Goal: Book appointment/travel/reservation

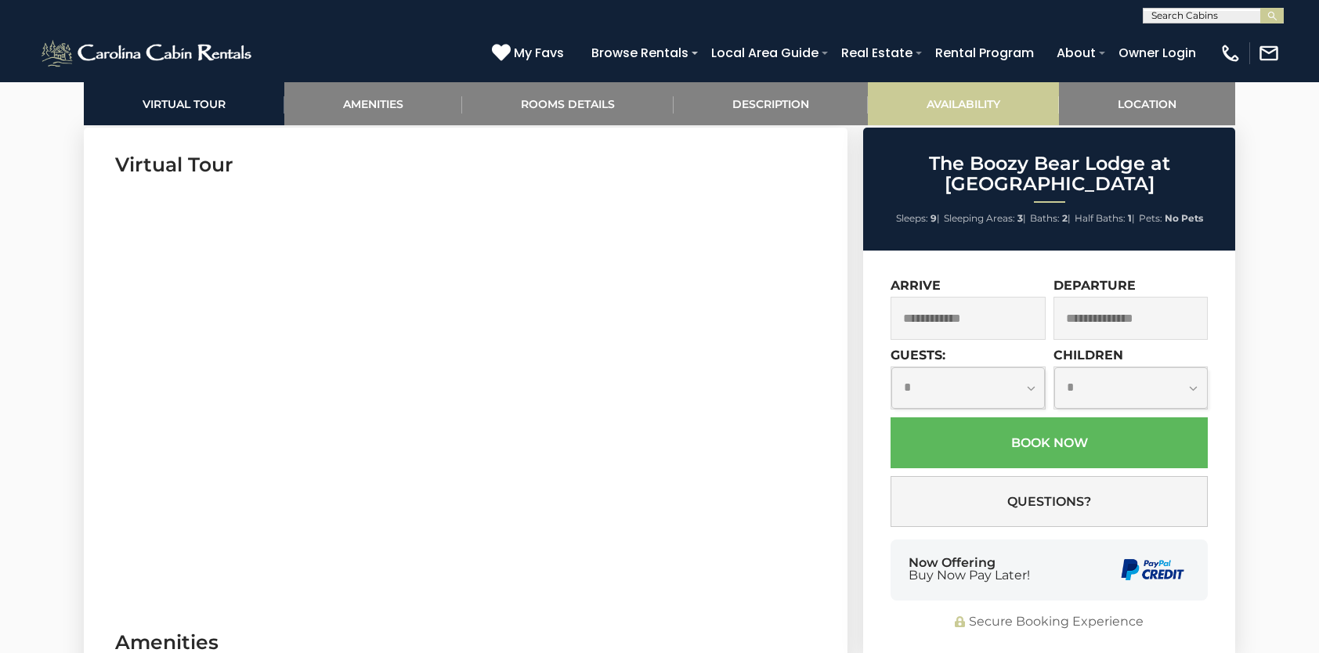
scroll to position [783, 0]
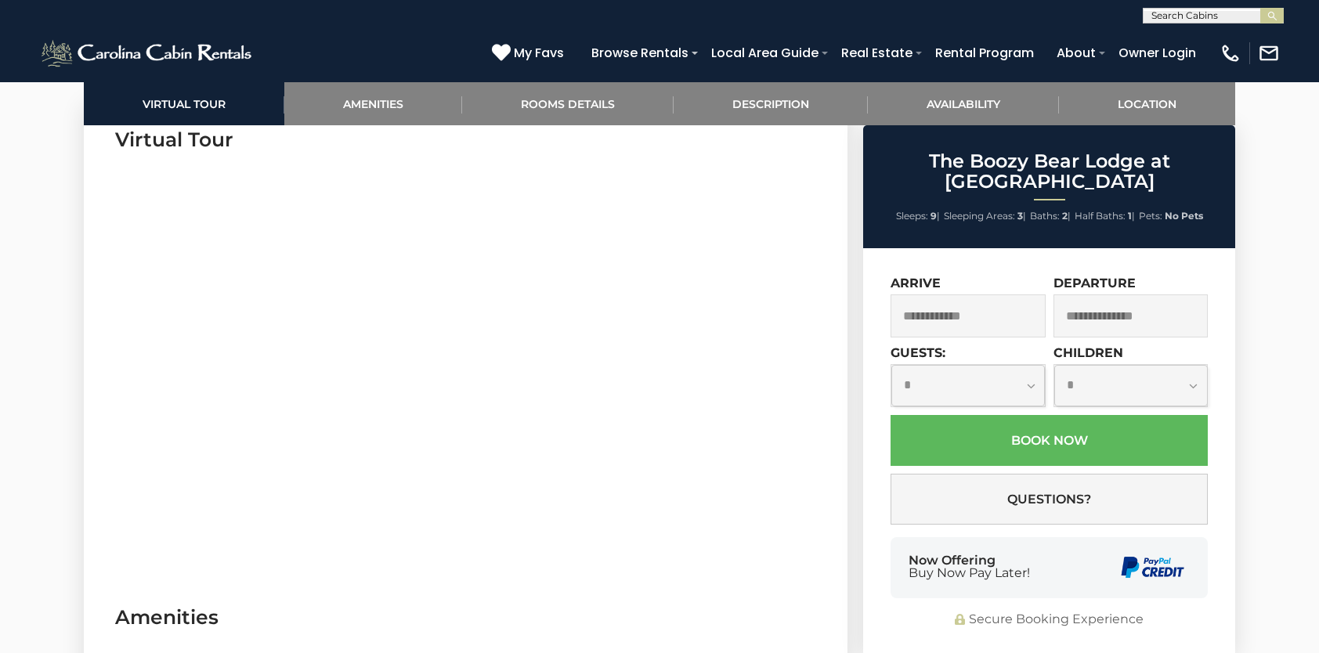
click at [996, 382] on select "**********" at bounding box center [968, 386] width 154 height 42
select select "*"
click at [891, 365] on select "**********" at bounding box center [968, 386] width 154 height 42
click at [952, 379] on select "**********" at bounding box center [968, 386] width 154 height 42
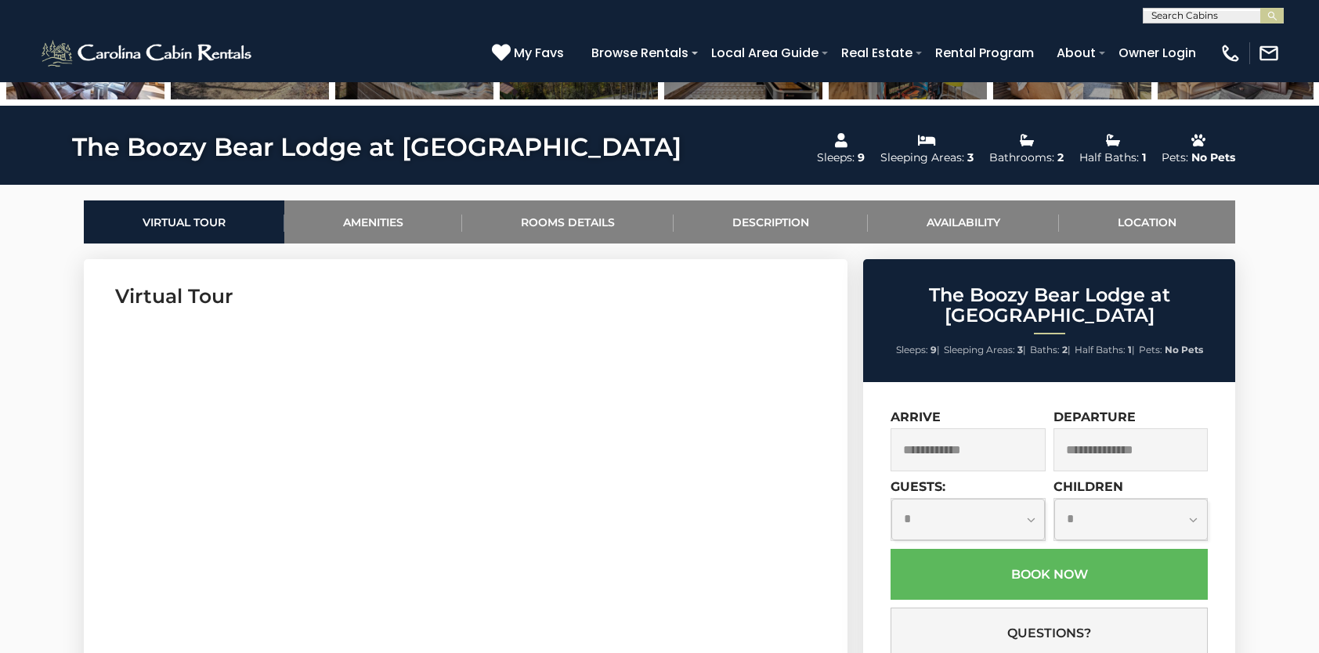
click at [1103, 511] on select "**********" at bounding box center [1131, 520] width 154 height 42
click at [1104, 500] on select "**********" at bounding box center [1131, 520] width 154 height 42
click at [966, 451] on input "text" at bounding box center [968, 449] width 155 height 43
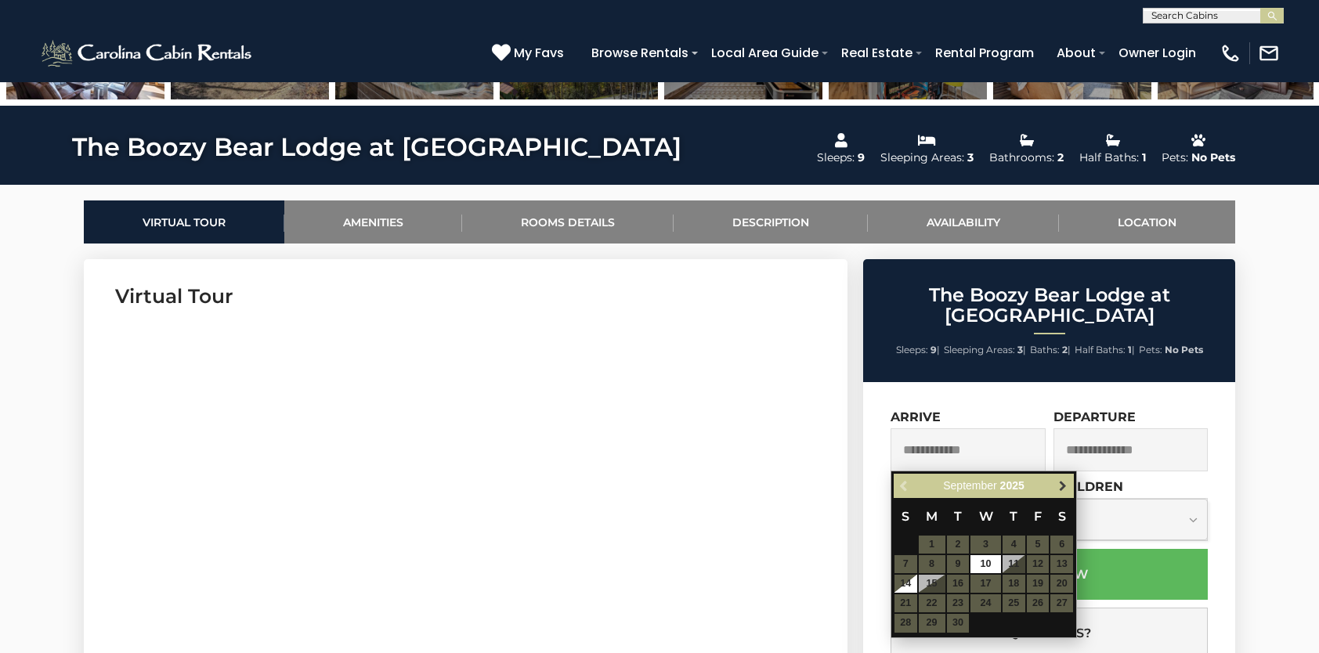
click at [1062, 476] on link "Next" at bounding box center [1063, 486] width 20 height 20
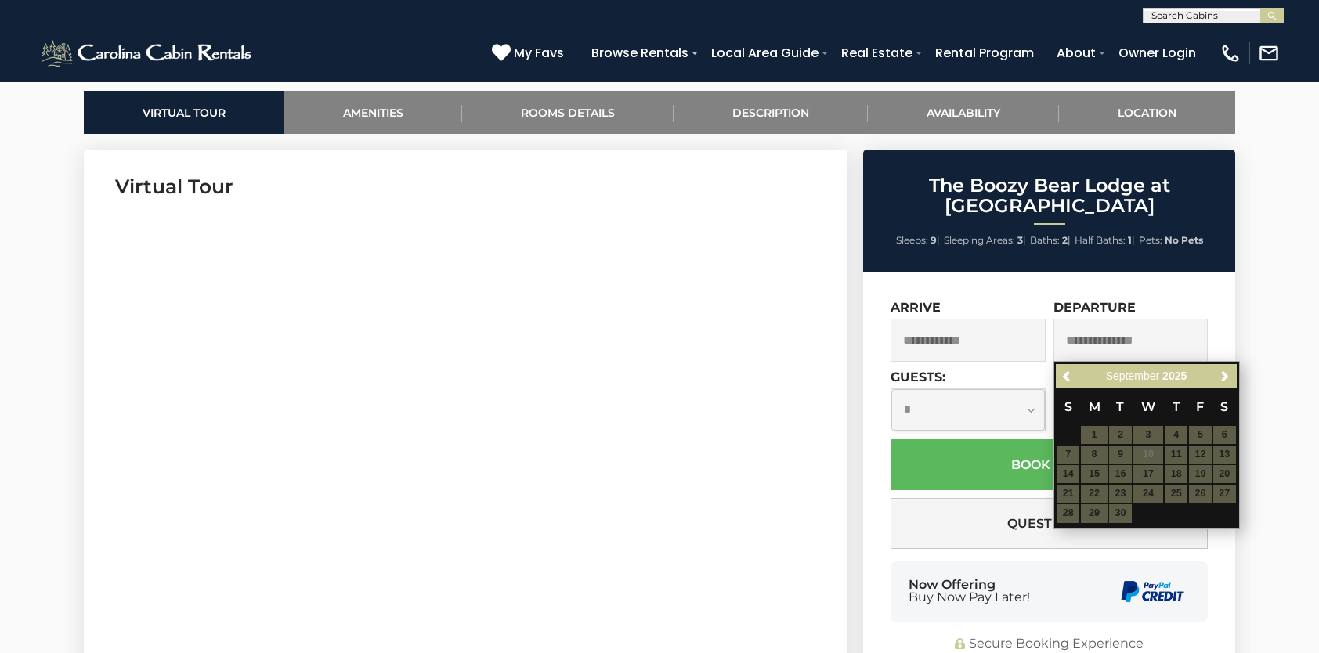
scroll to position [783, 0]
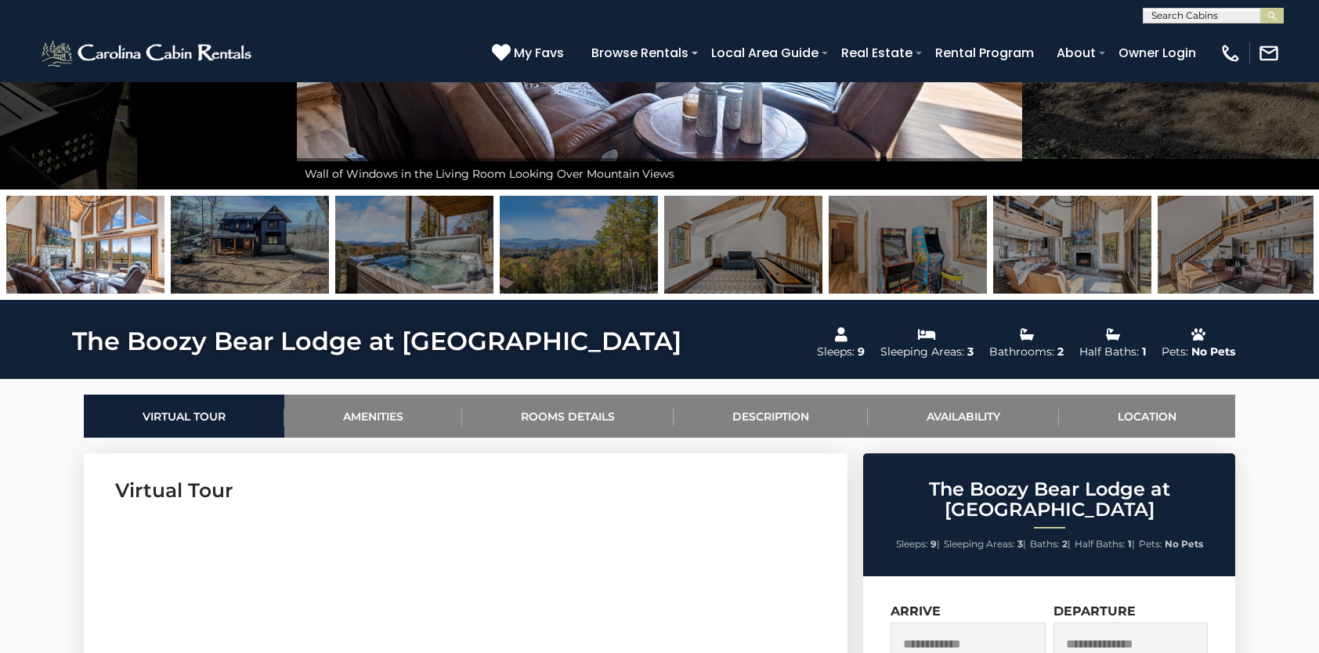
scroll to position [392, 0]
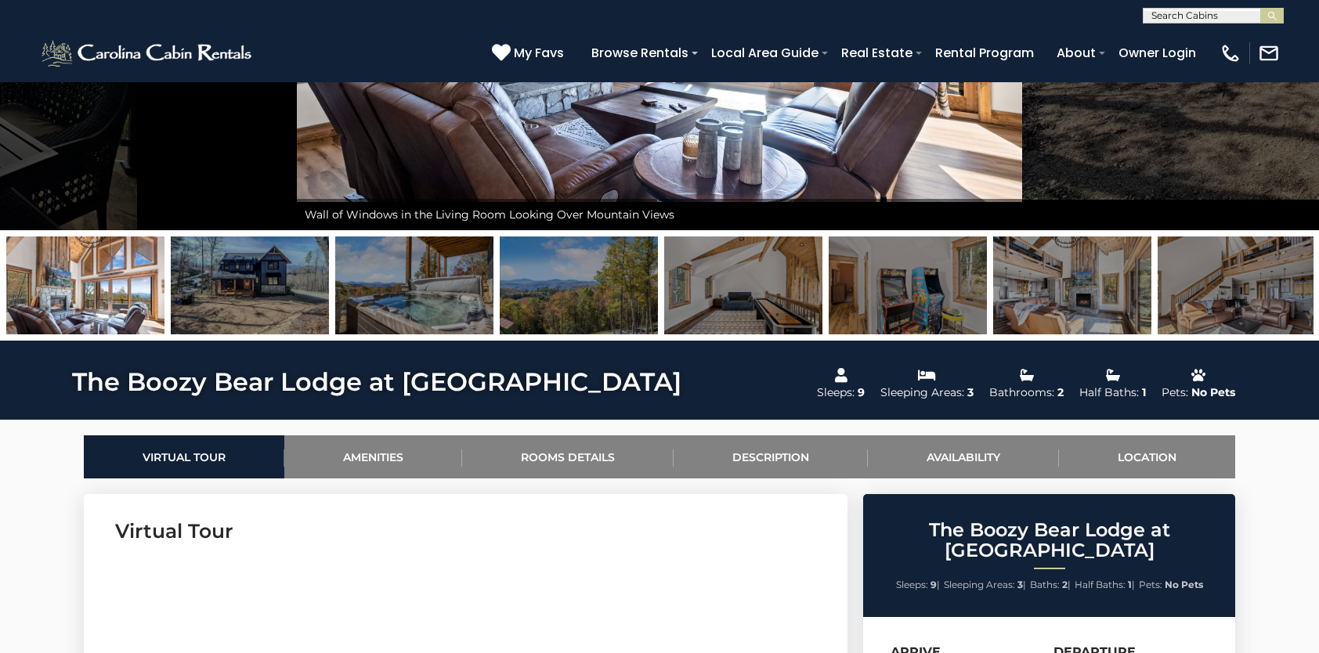
click at [59, 292] on img at bounding box center [85, 286] width 158 height 98
click at [63, 292] on img at bounding box center [85, 286] width 158 height 98
click at [208, 293] on img at bounding box center [250, 286] width 158 height 98
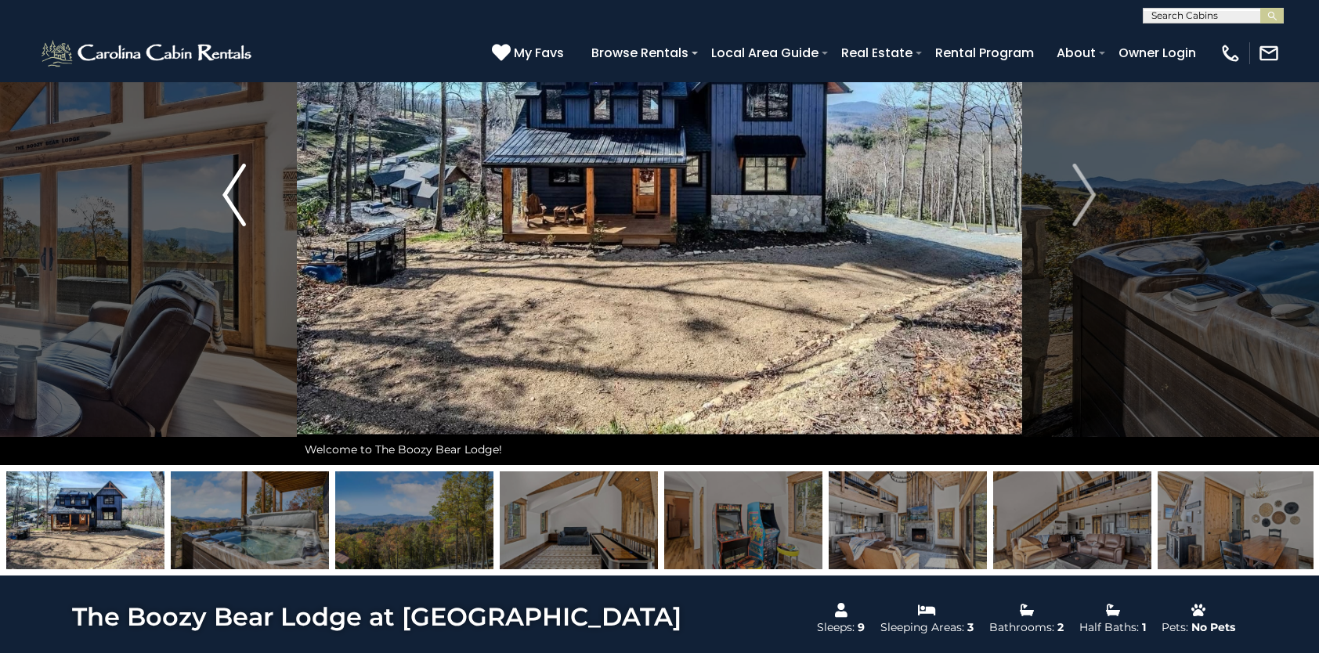
scroll to position [0, 0]
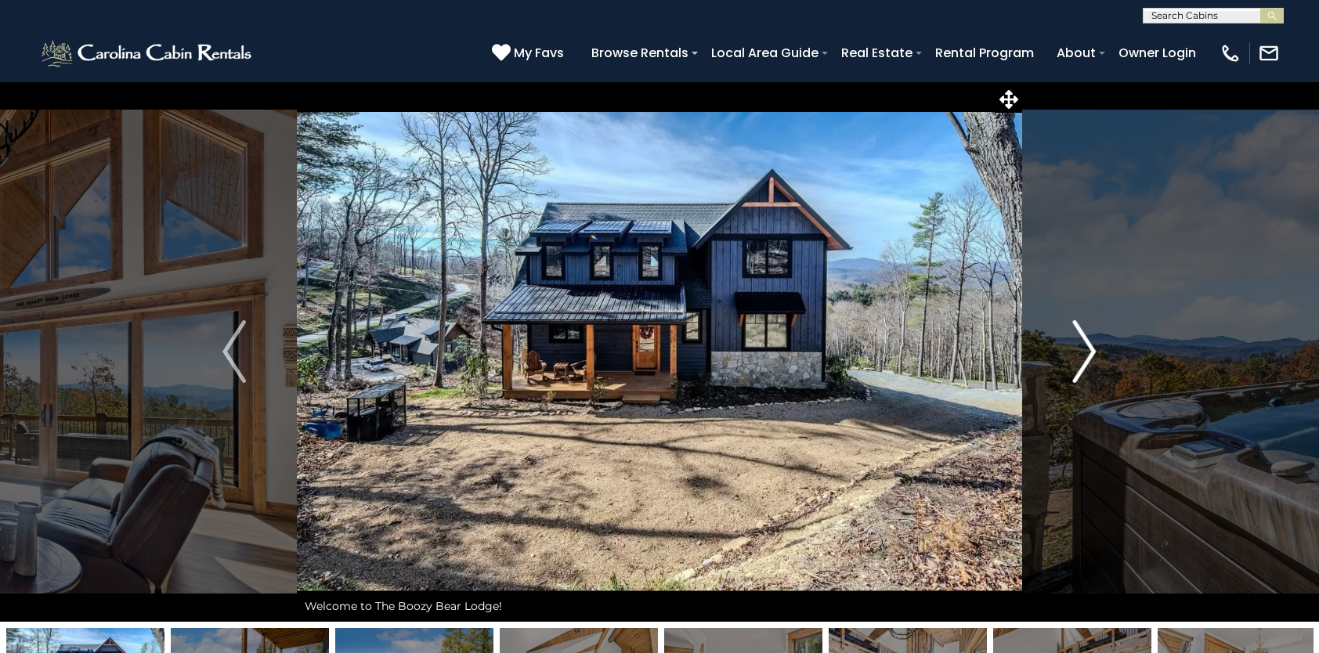
click at [1093, 343] on img "Next" at bounding box center [1084, 351] width 23 height 63
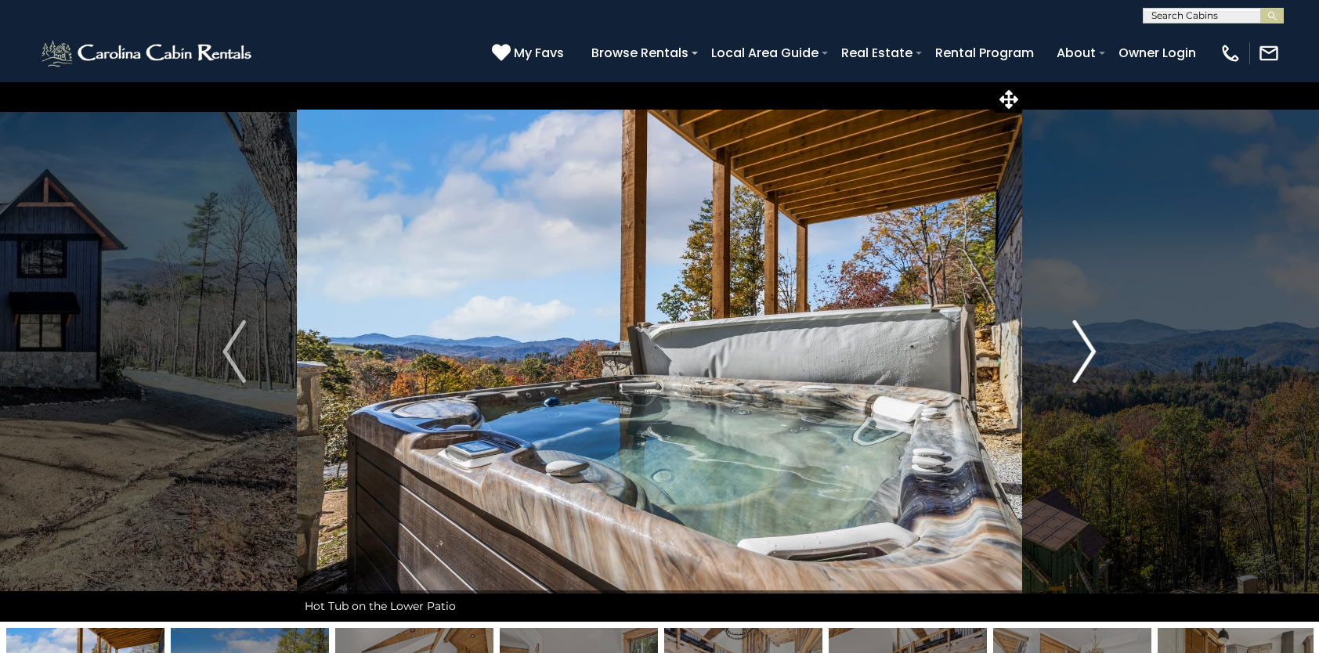
click at [1076, 341] on img "Next" at bounding box center [1084, 351] width 23 height 63
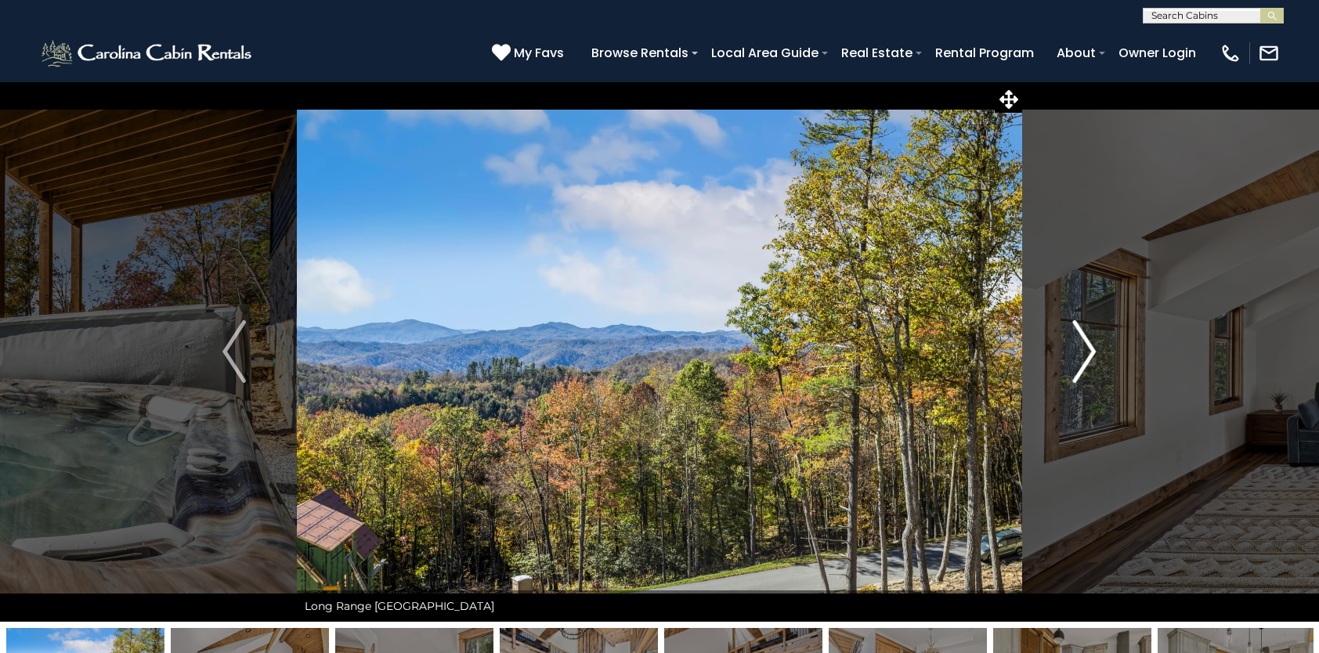
click at [1075, 341] on img "Next" at bounding box center [1084, 351] width 23 height 63
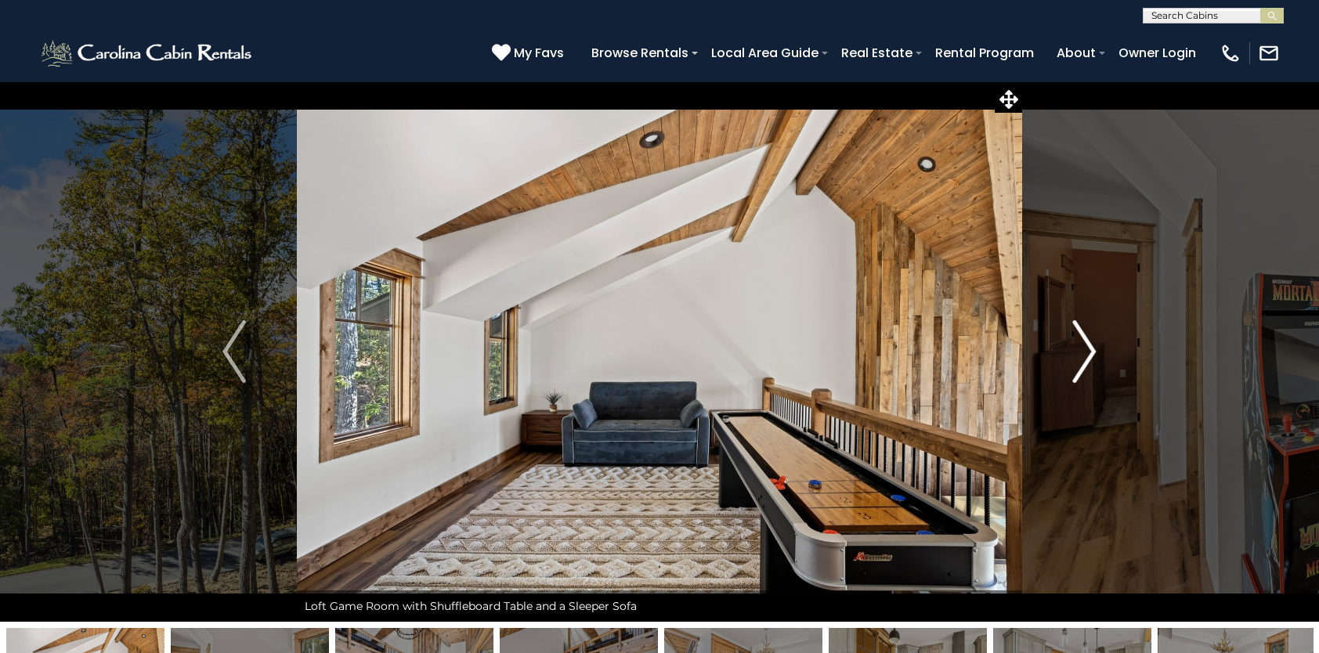
click at [1075, 348] on img "Next" at bounding box center [1084, 351] width 23 height 63
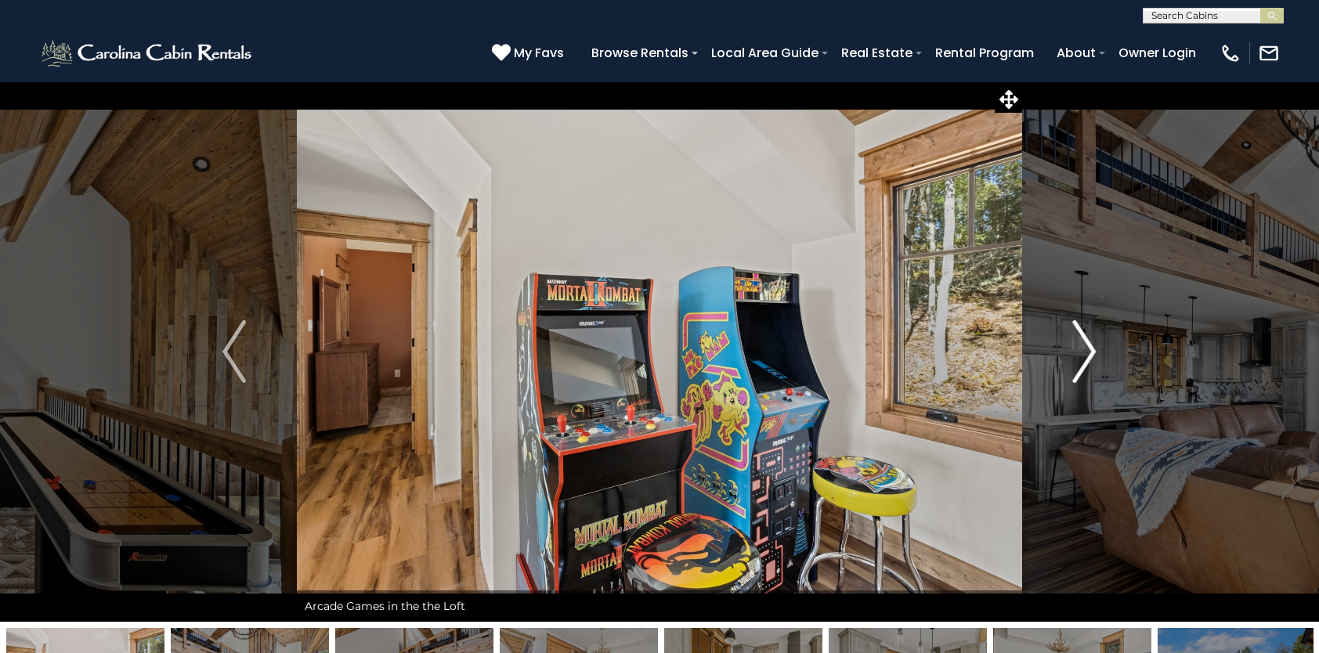
click at [1075, 348] on img "Next" at bounding box center [1084, 351] width 23 height 63
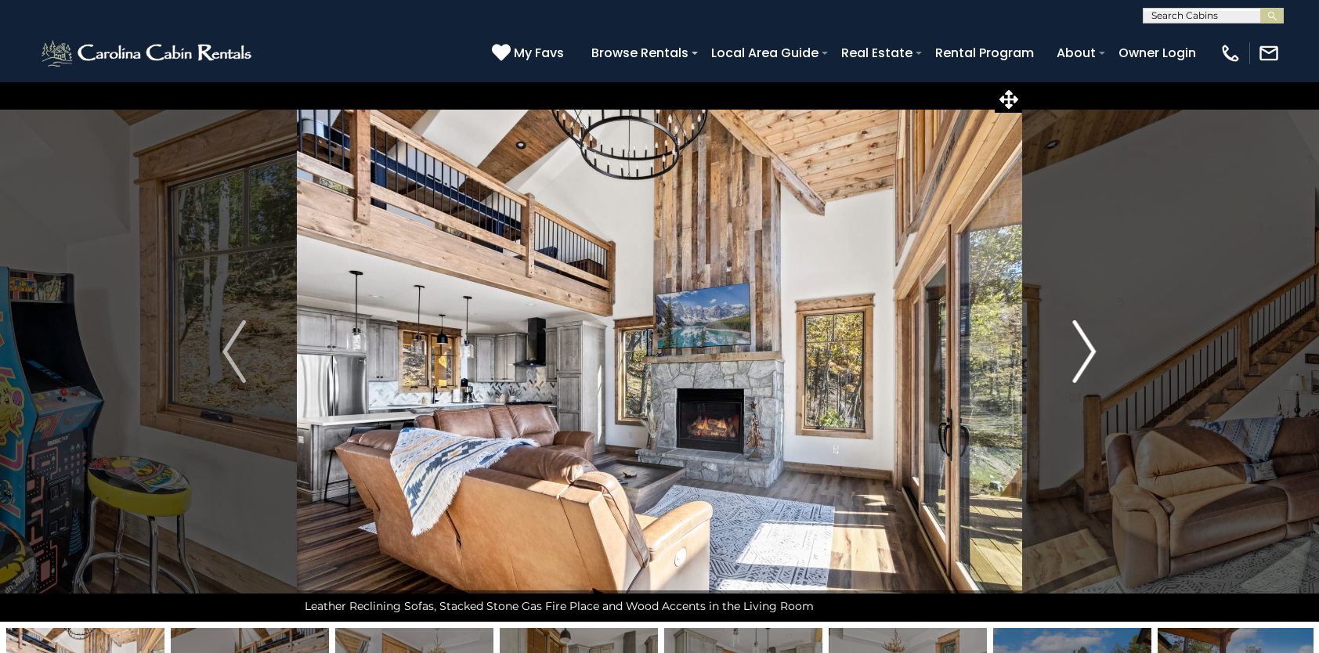
click at [1080, 346] on img "Next" at bounding box center [1084, 351] width 23 height 63
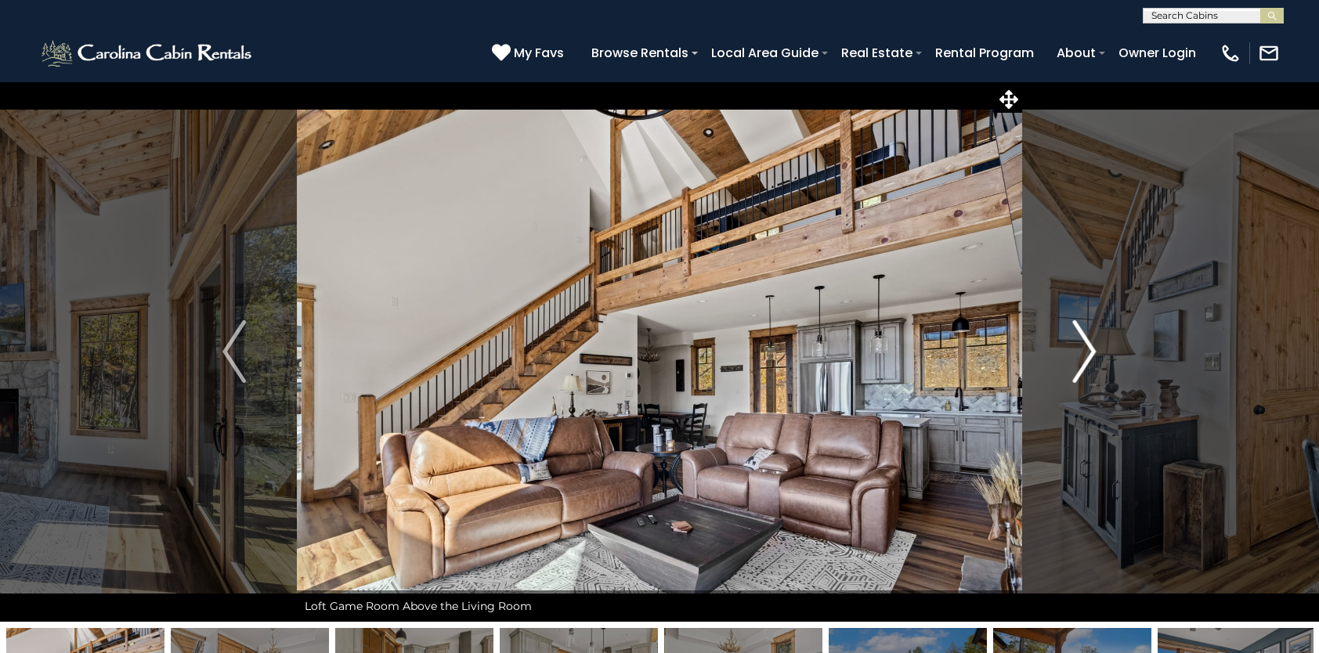
click at [1080, 346] on img "Next" at bounding box center [1084, 351] width 23 height 63
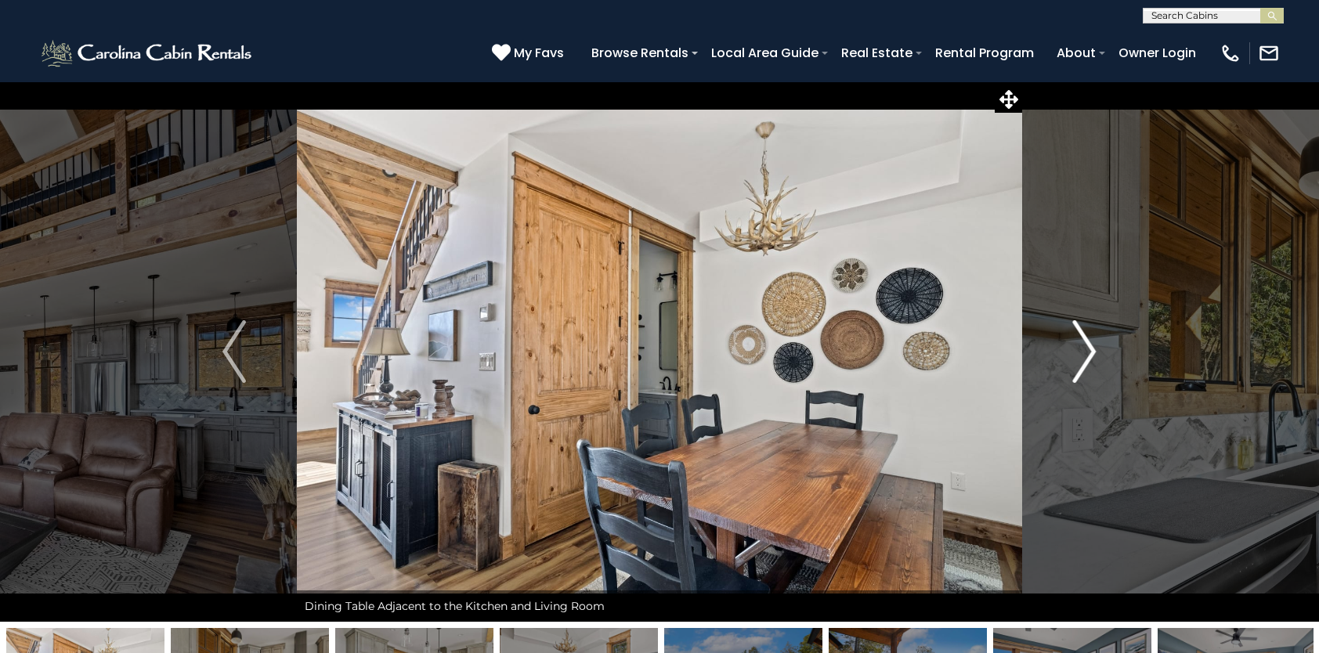
click at [1080, 346] on img "Next" at bounding box center [1084, 351] width 23 height 63
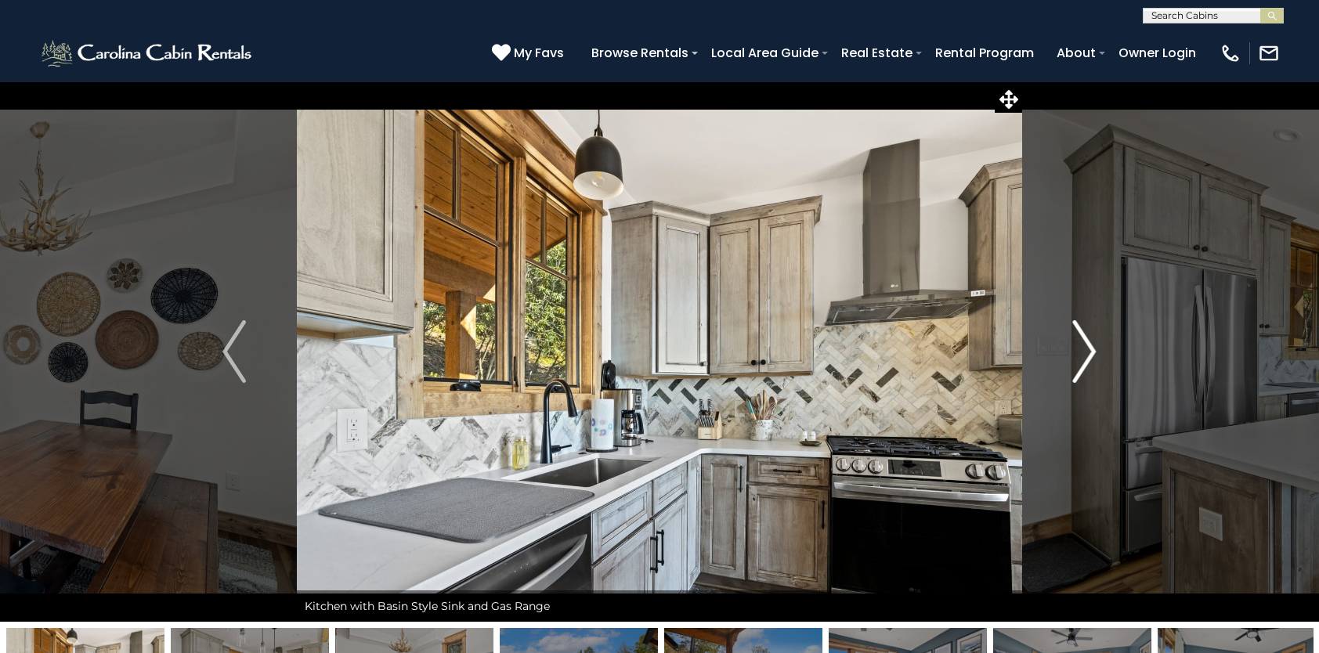
click at [1080, 346] on img "Next" at bounding box center [1084, 351] width 23 height 63
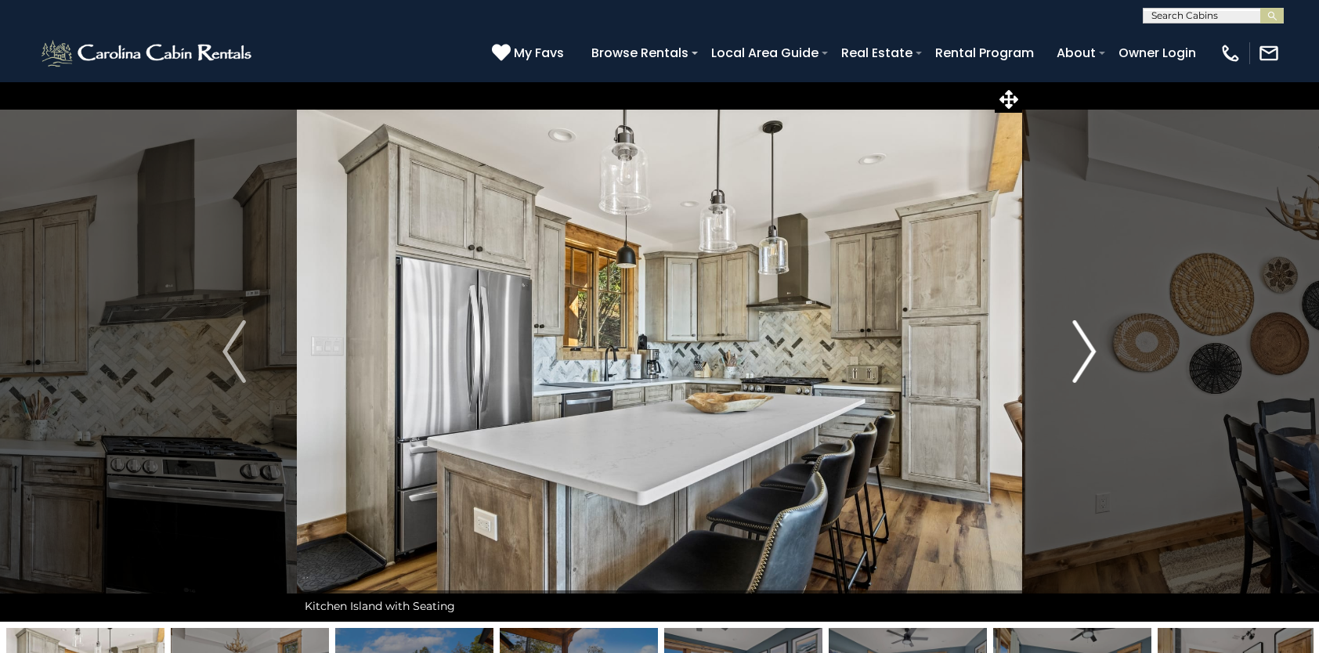
click at [1080, 346] on img "Next" at bounding box center [1084, 351] width 23 height 63
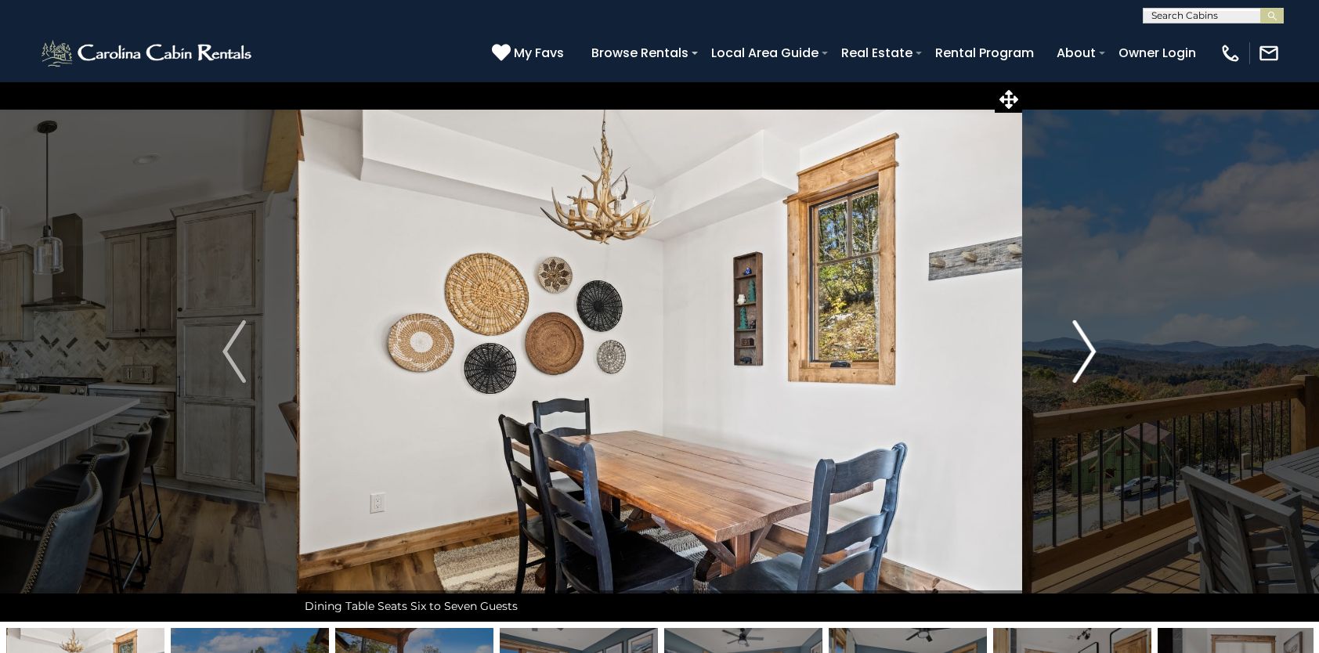
click at [1080, 346] on img "Next" at bounding box center [1084, 351] width 23 height 63
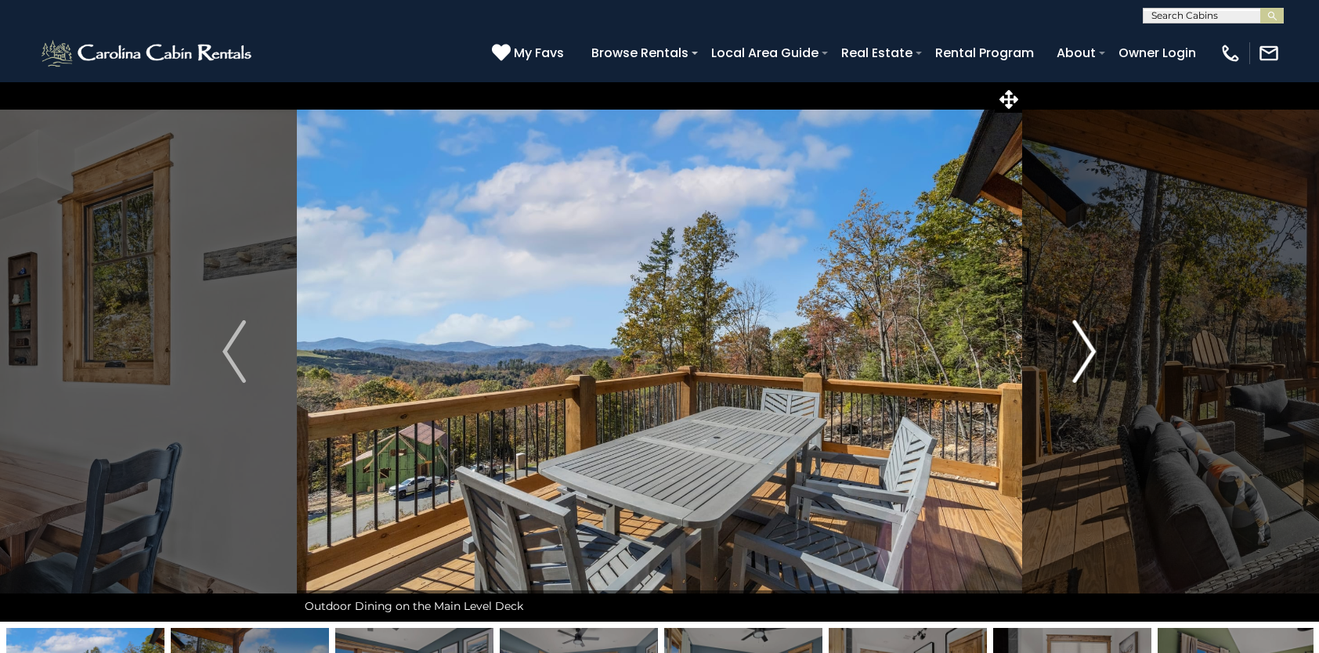
click at [1080, 346] on img "Next" at bounding box center [1084, 351] width 23 height 63
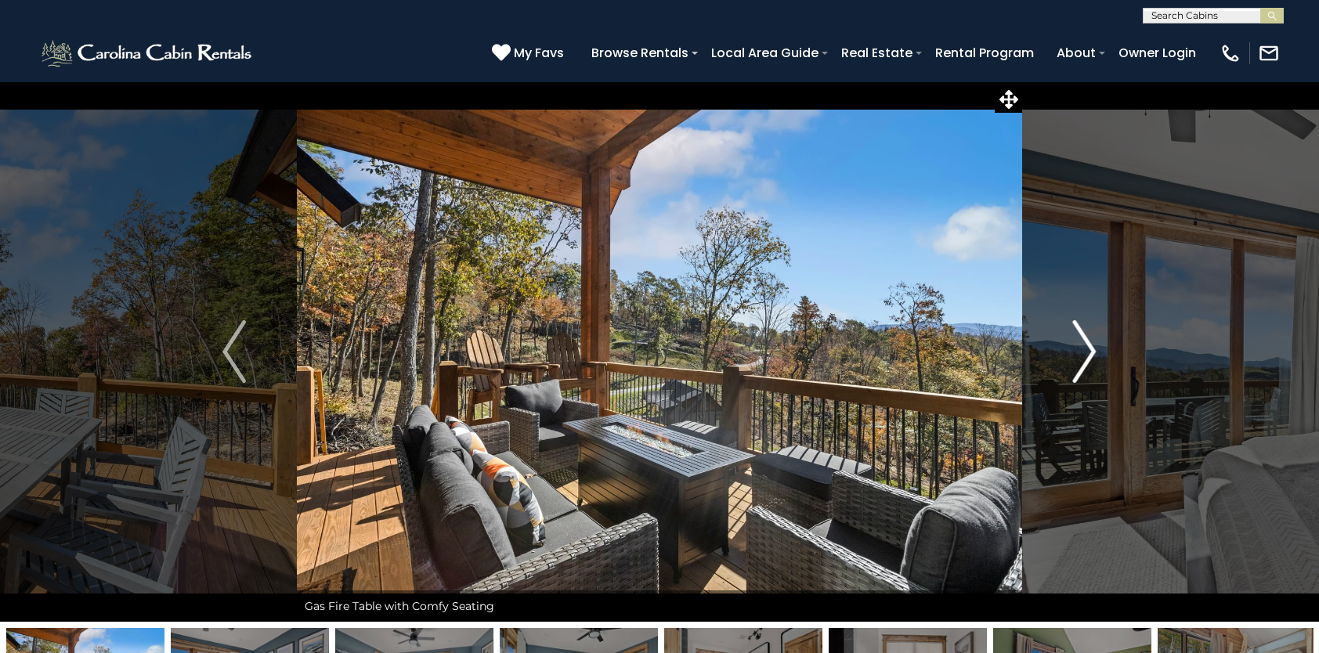
click at [1080, 346] on img "Next" at bounding box center [1084, 351] width 23 height 63
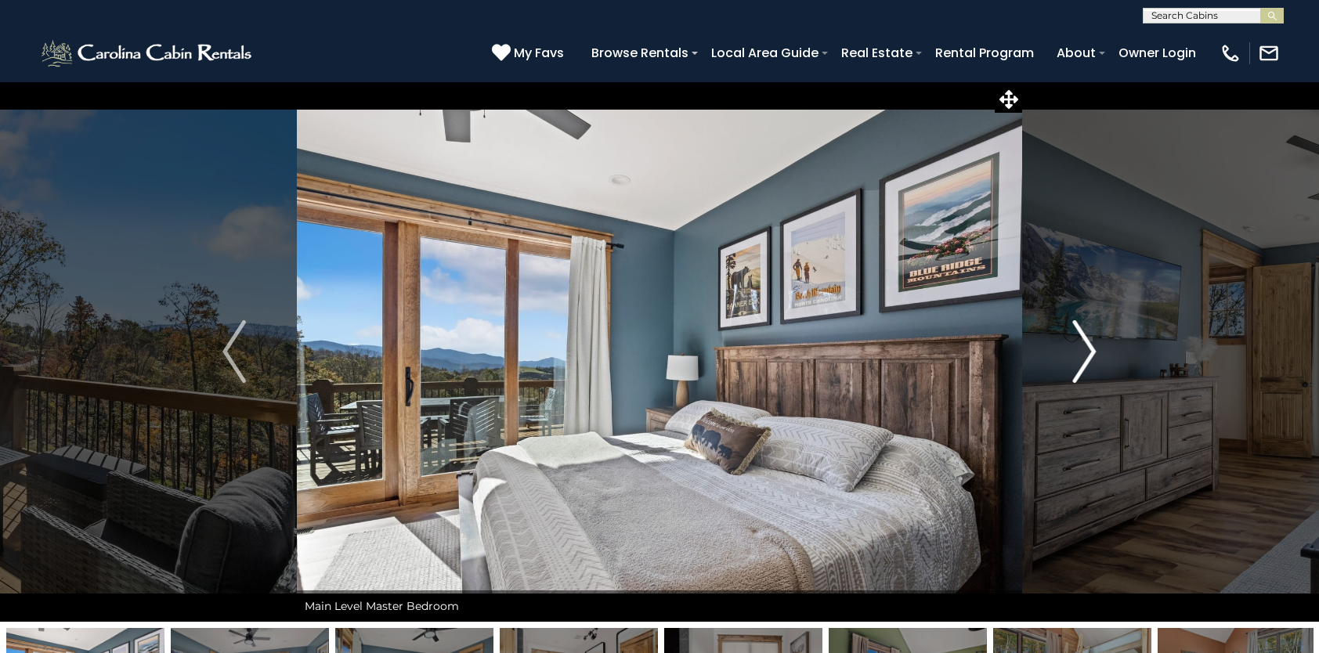
click at [1080, 346] on img "Next" at bounding box center [1084, 351] width 23 height 63
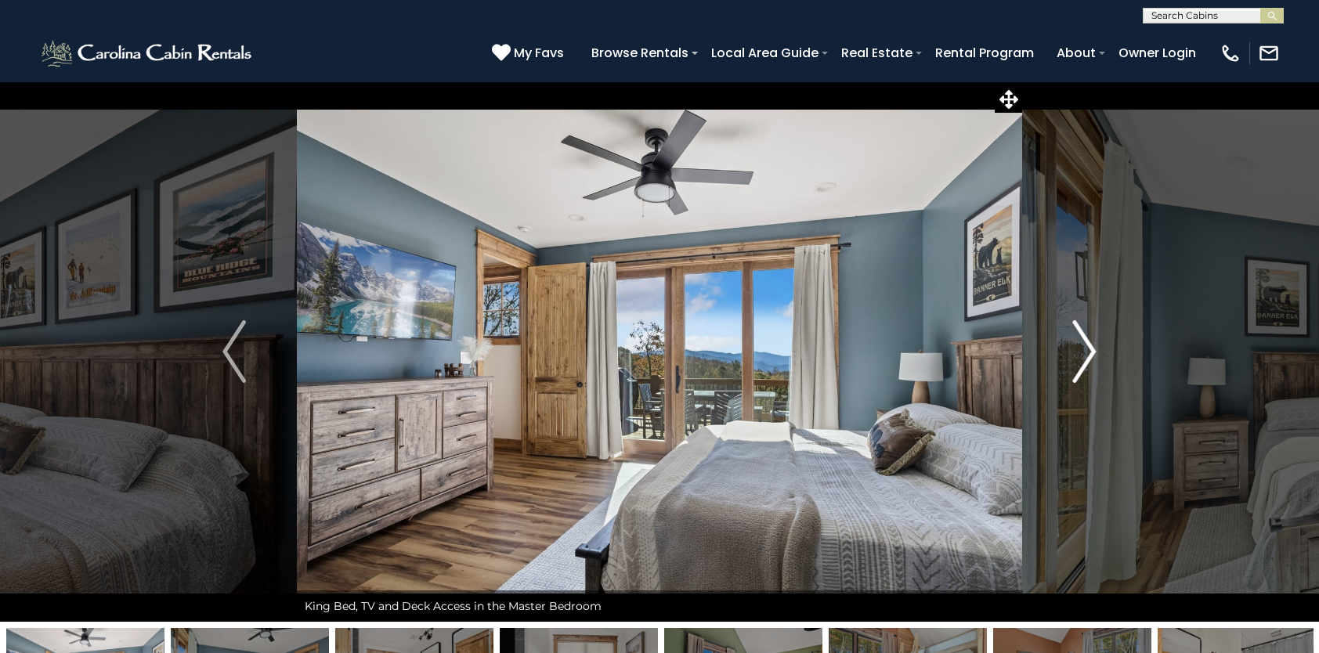
click at [1080, 346] on img "Next" at bounding box center [1084, 351] width 23 height 63
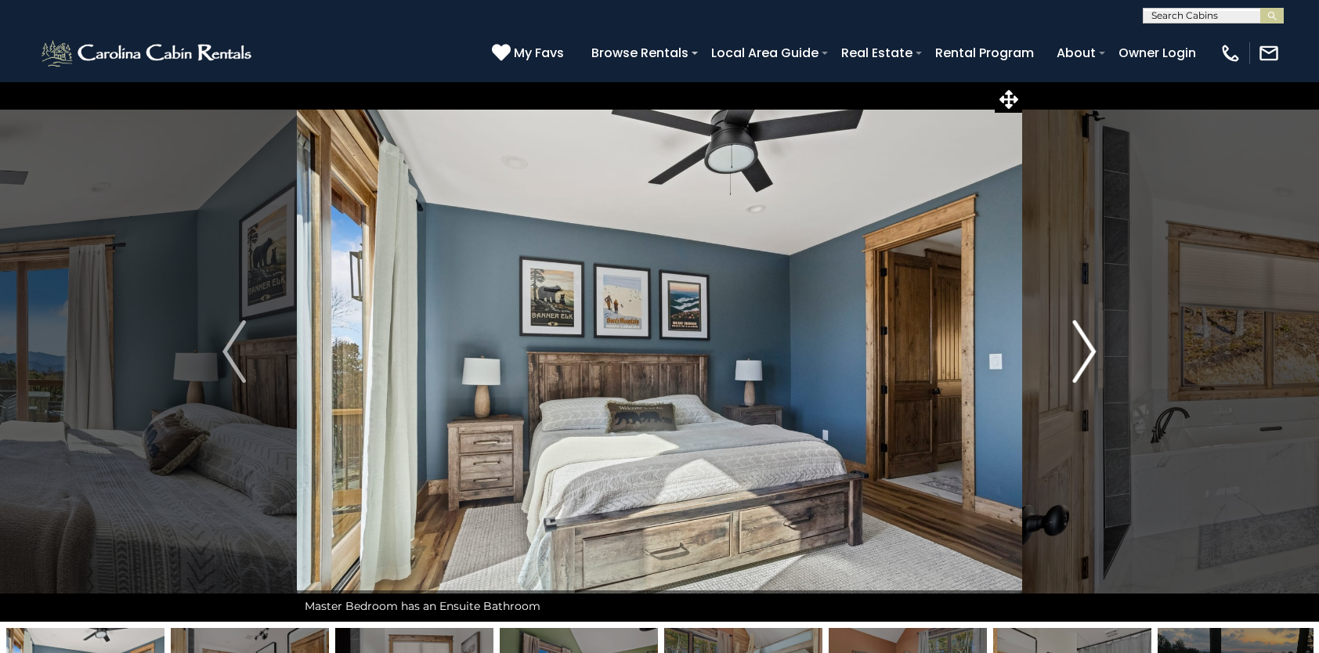
click at [1080, 346] on img "Next" at bounding box center [1084, 351] width 23 height 63
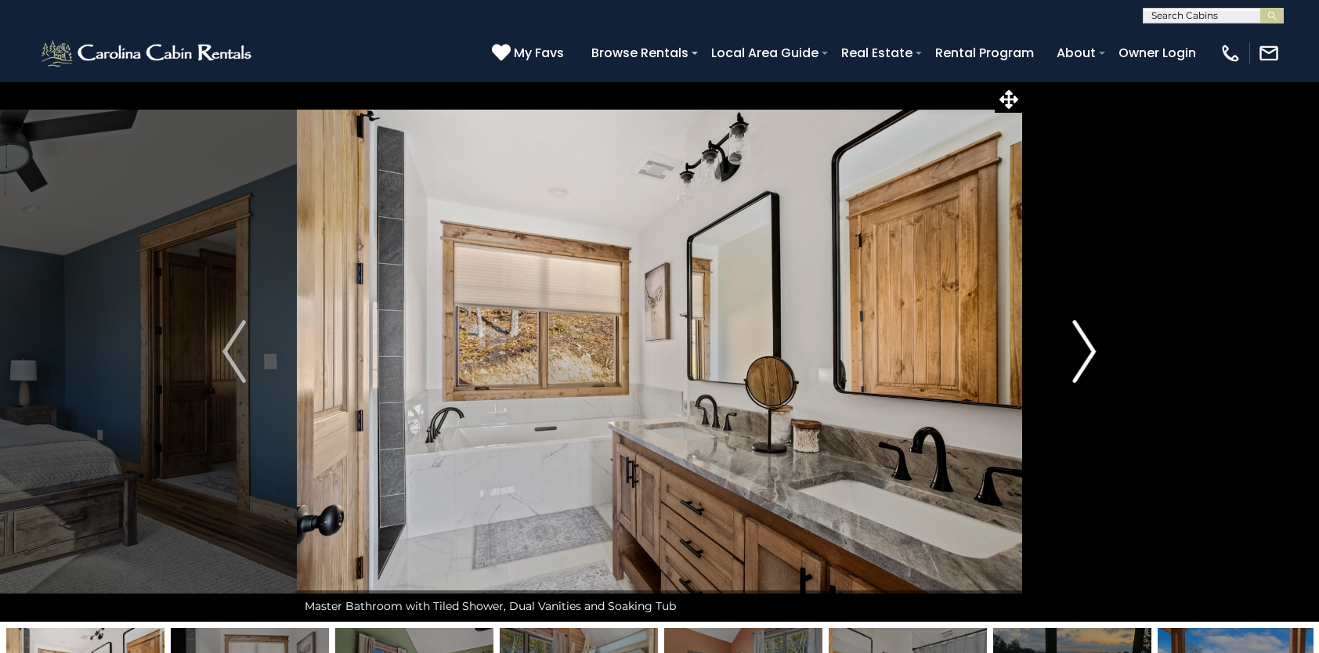
click at [1080, 346] on img "Next" at bounding box center [1084, 351] width 23 height 63
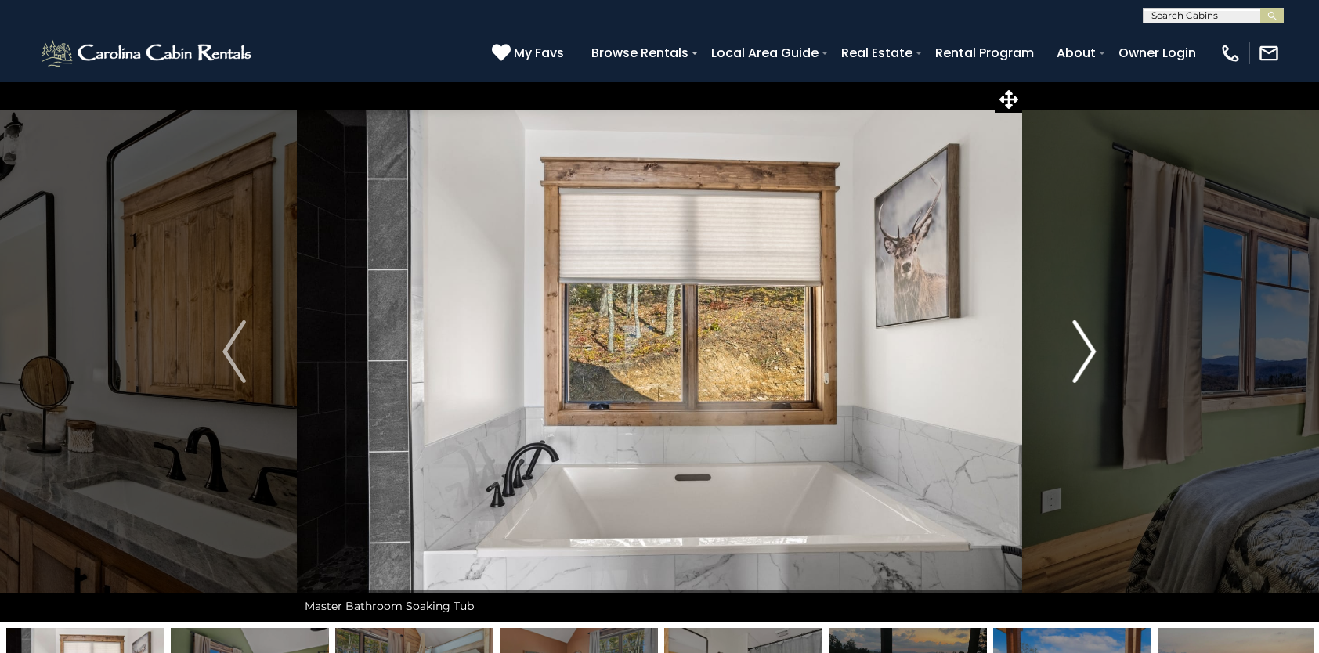
click at [1080, 346] on img "Next" at bounding box center [1084, 351] width 23 height 63
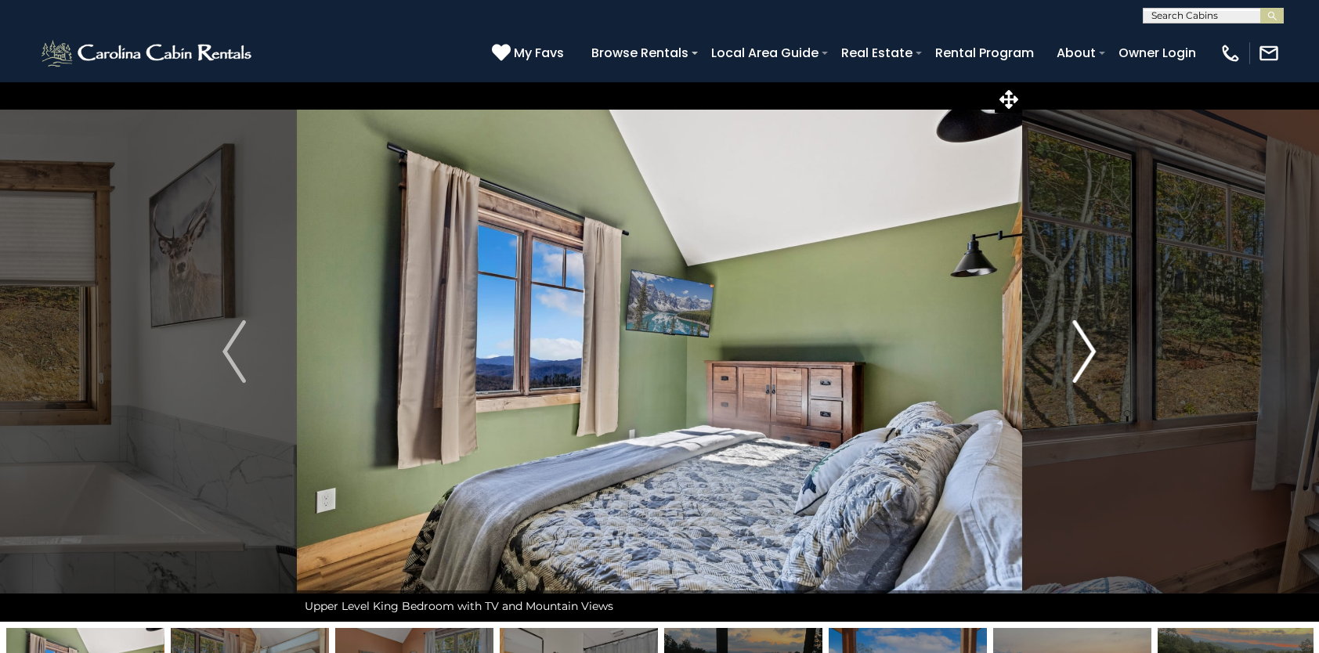
click at [1080, 346] on img "Next" at bounding box center [1084, 351] width 23 height 63
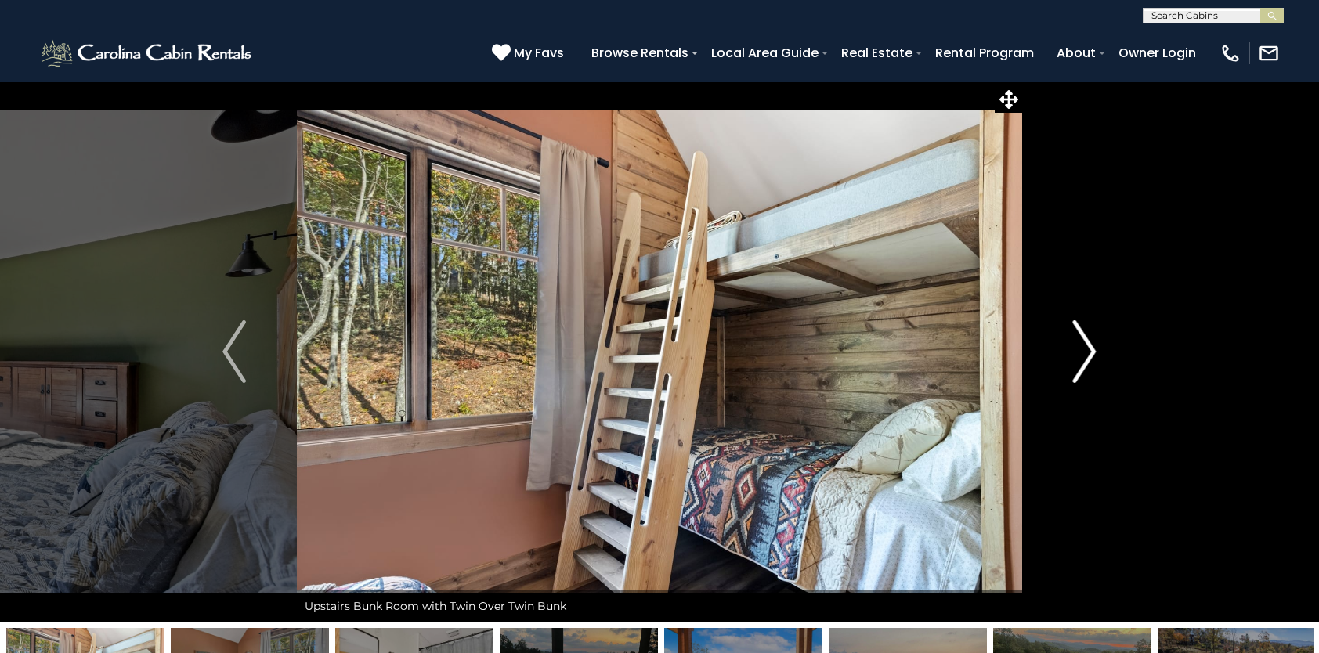
click at [1080, 346] on img "Next" at bounding box center [1084, 351] width 23 height 63
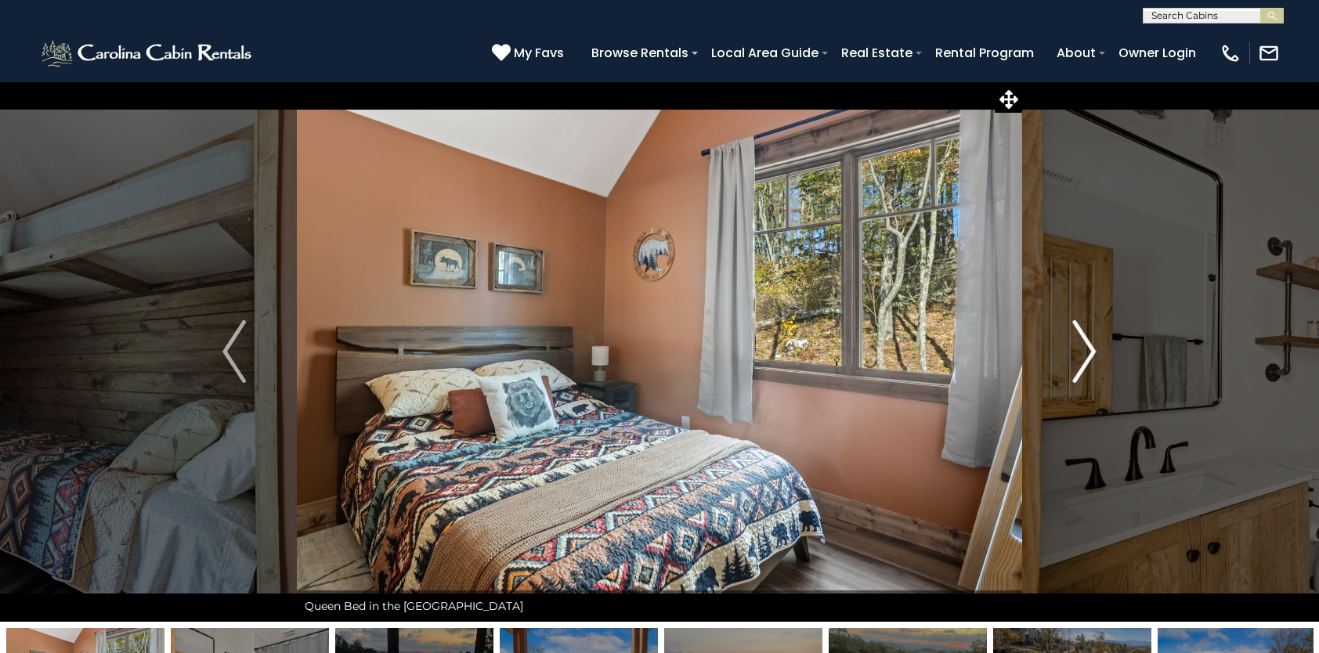
click at [1080, 346] on img "Next" at bounding box center [1084, 351] width 23 height 63
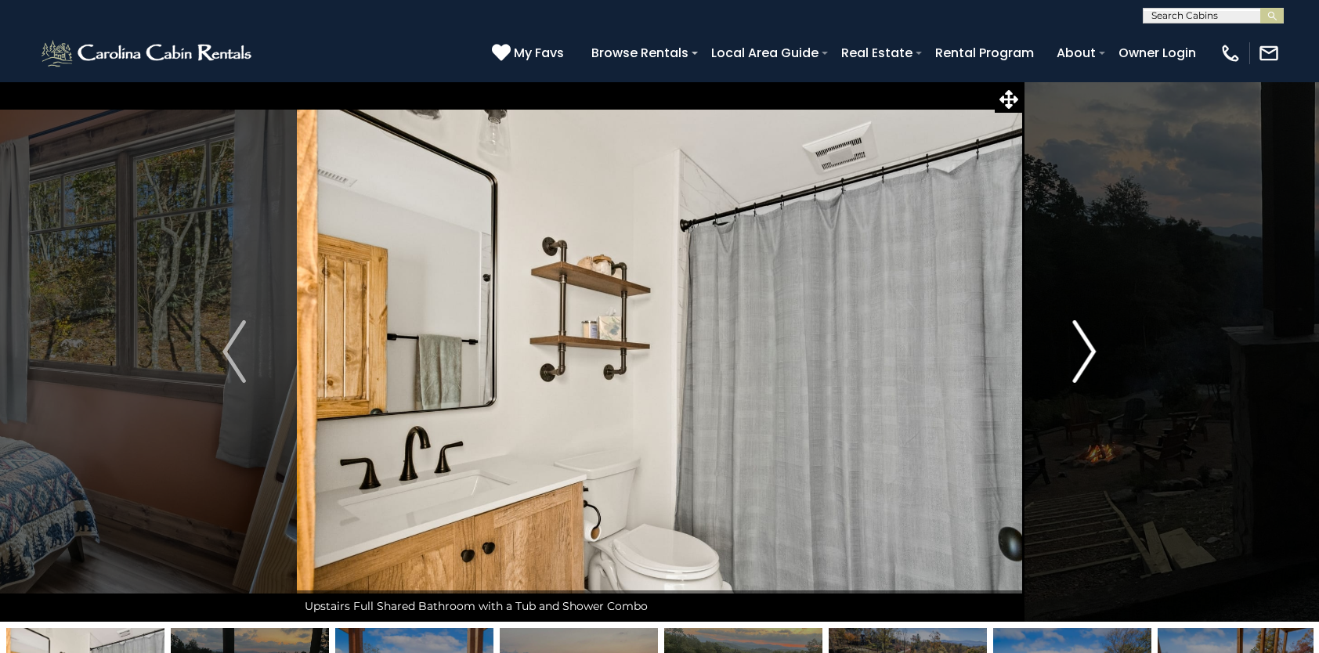
click at [1080, 346] on img "Next" at bounding box center [1084, 351] width 23 height 63
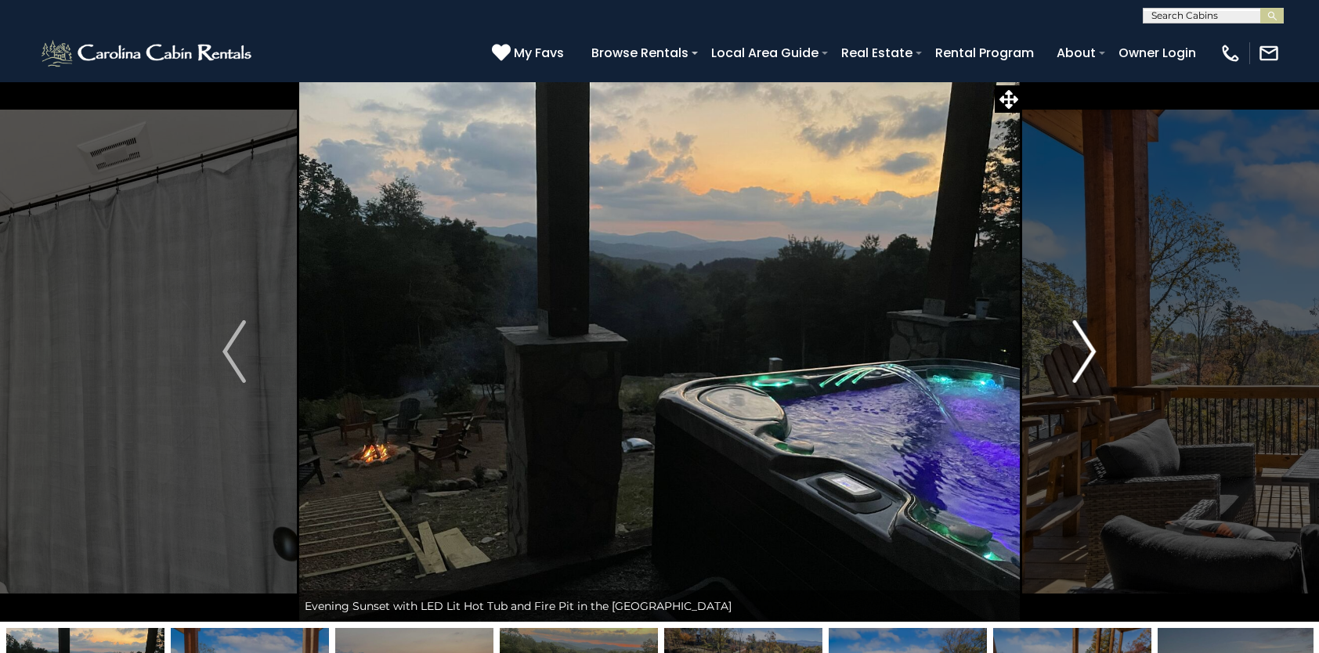
click at [1080, 346] on img "Next" at bounding box center [1084, 351] width 23 height 63
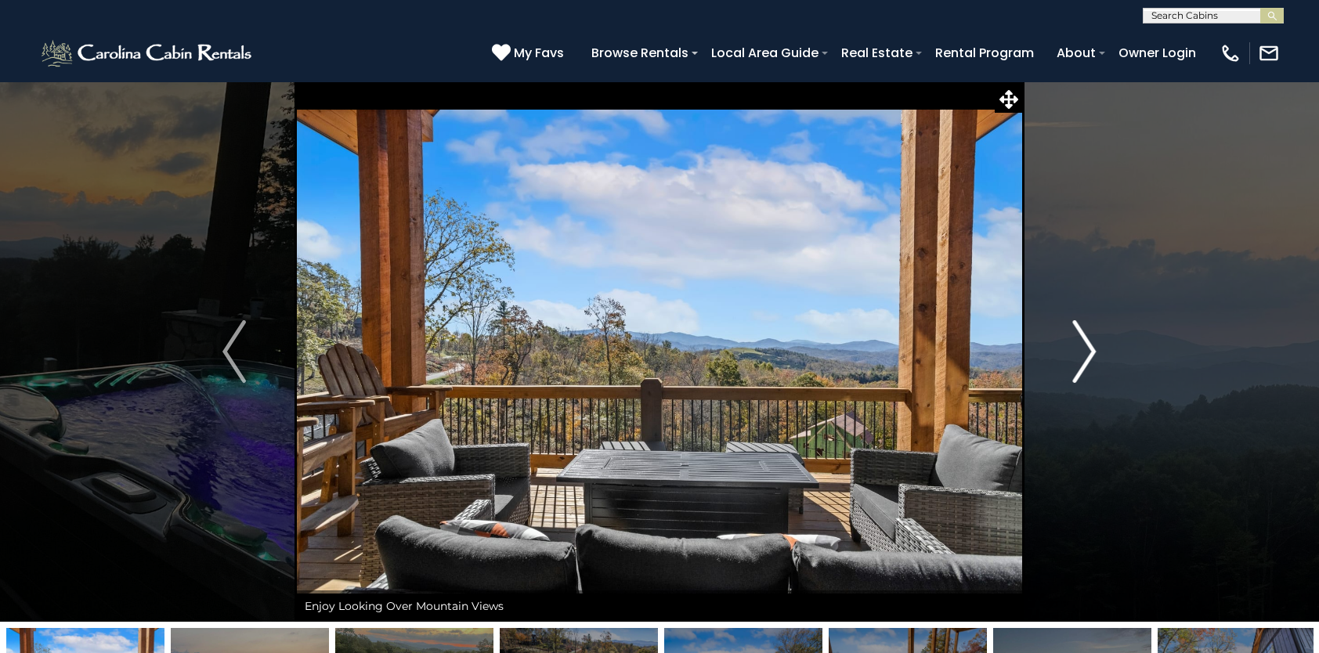
click at [1080, 346] on img "Next" at bounding box center [1084, 351] width 23 height 63
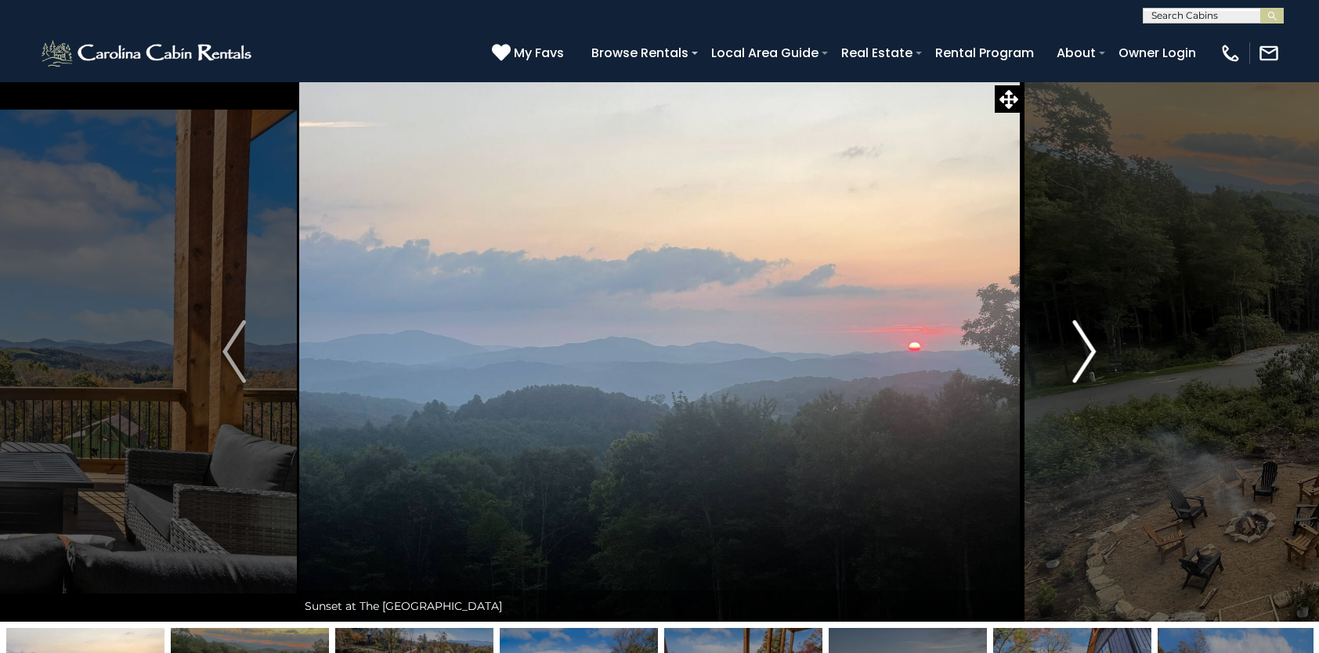
click at [1083, 346] on img "Next" at bounding box center [1084, 351] width 23 height 63
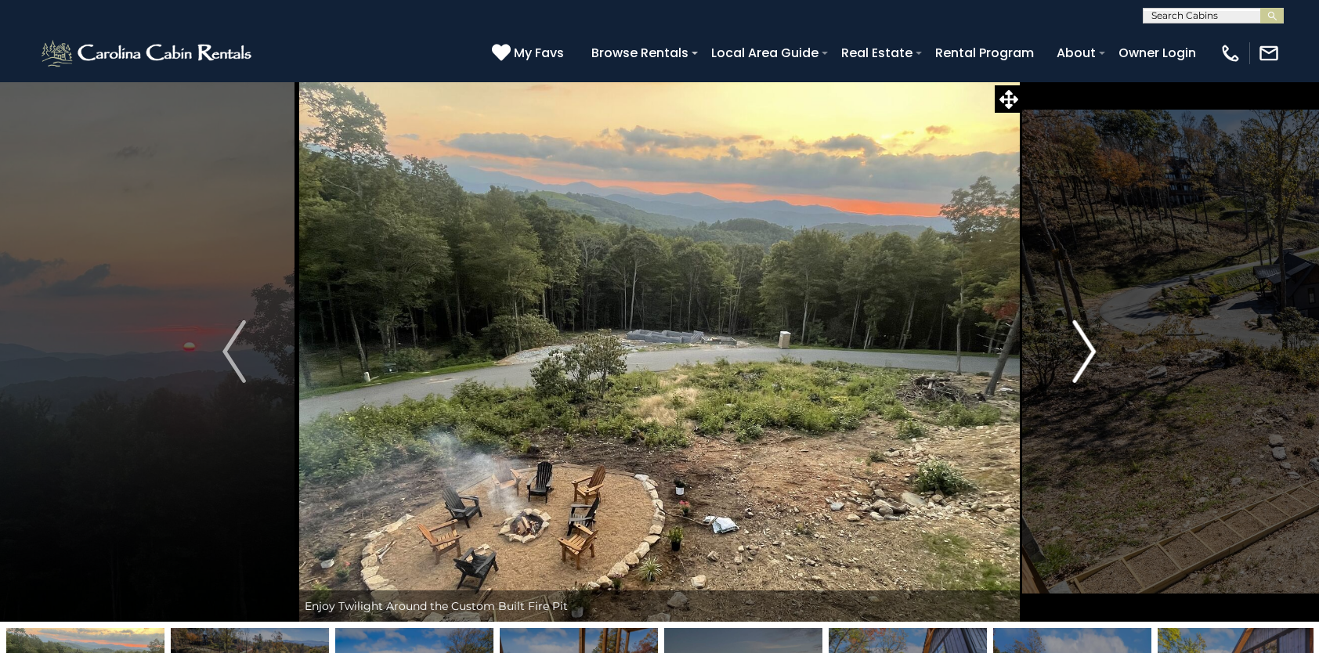
click at [1083, 346] on img "Next" at bounding box center [1084, 351] width 23 height 63
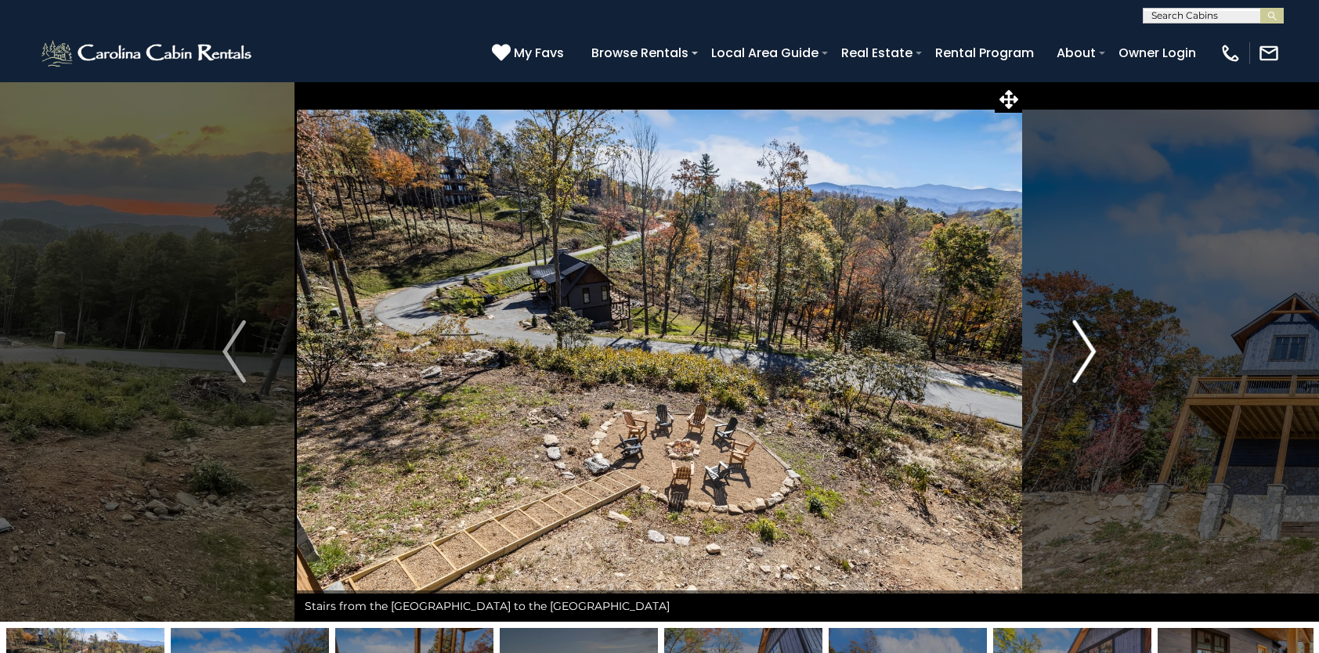
click at [1083, 346] on img "Next" at bounding box center [1084, 351] width 23 height 63
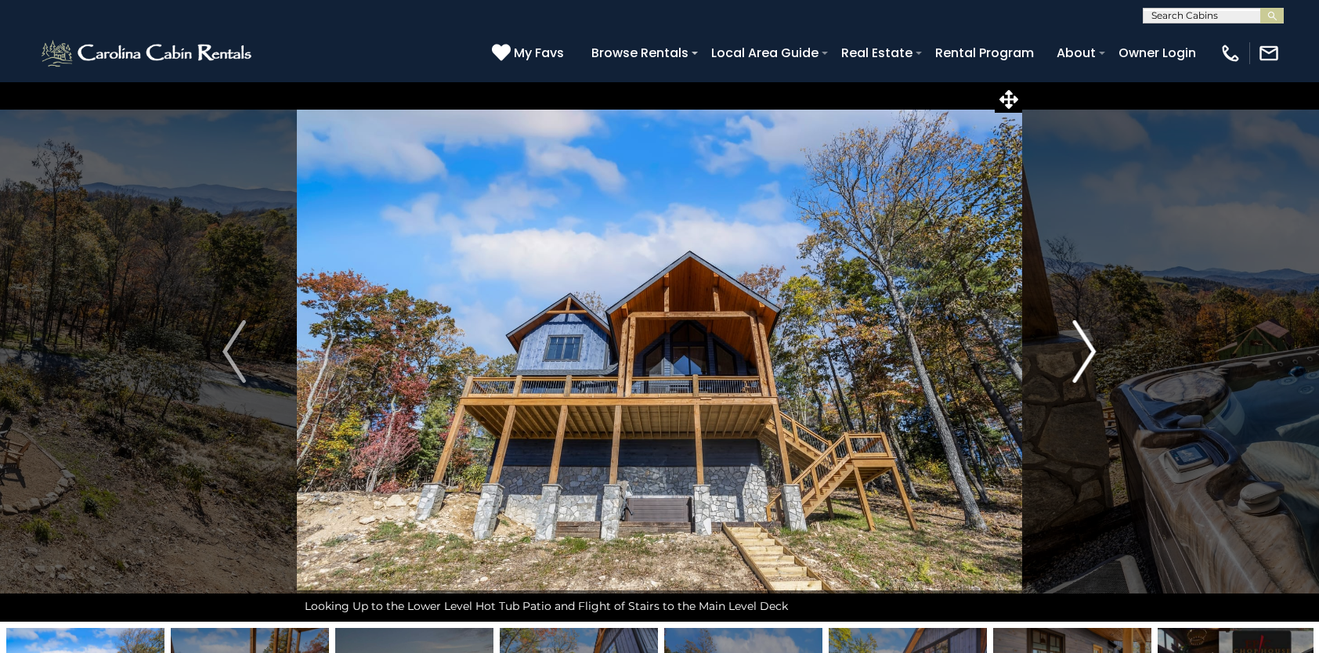
click at [1083, 346] on img "Next" at bounding box center [1084, 351] width 23 height 63
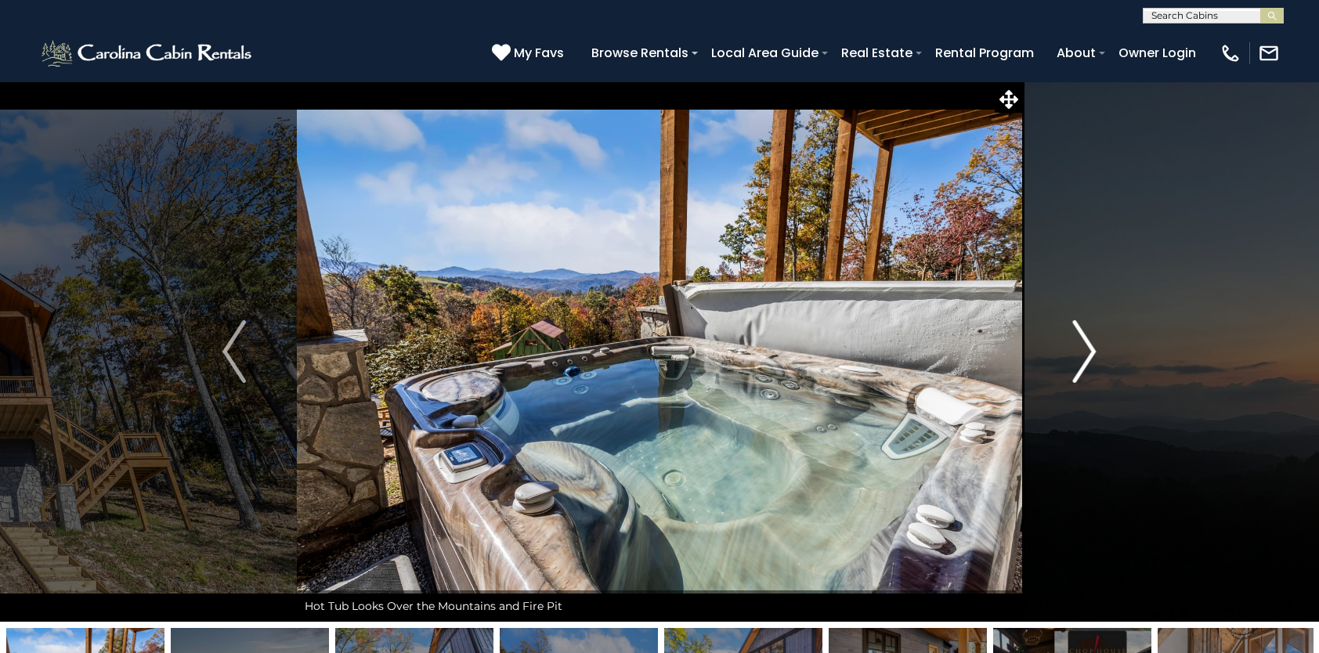
click at [1083, 346] on img "Next" at bounding box center [1084, 351] width 23 height 63
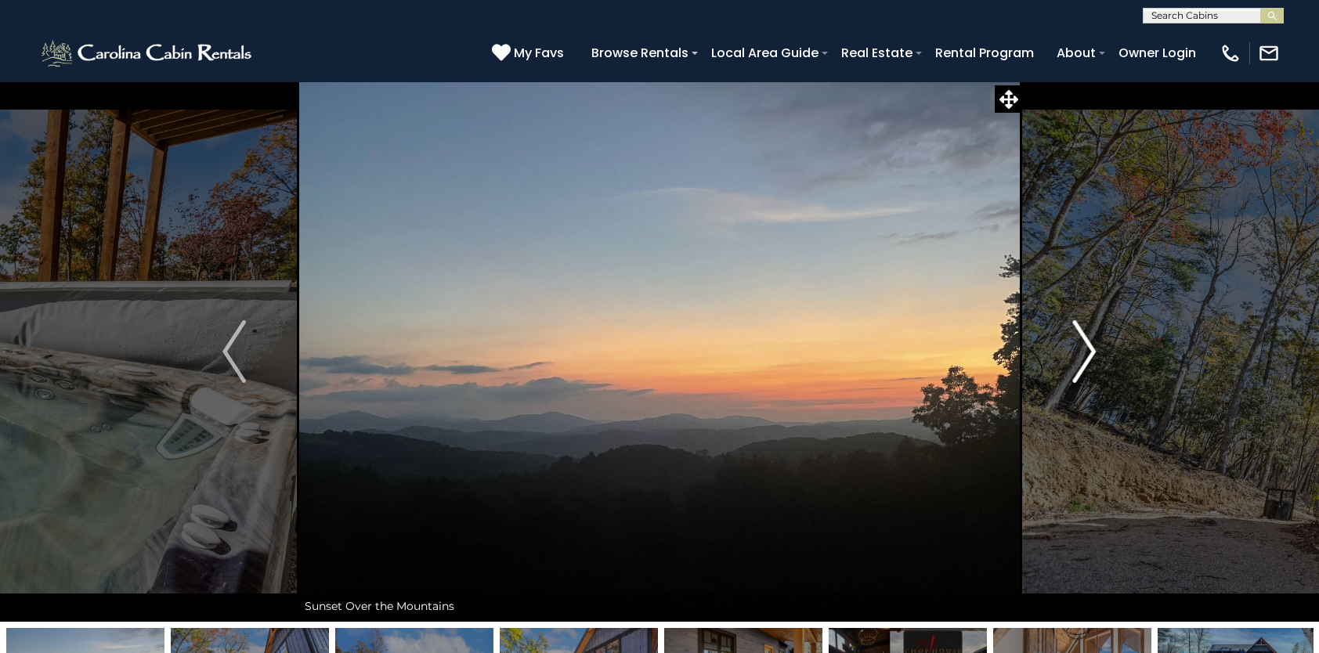
click at [1083, 346] on img "Next" at bounding box center [1084, 351] width 23 height 63
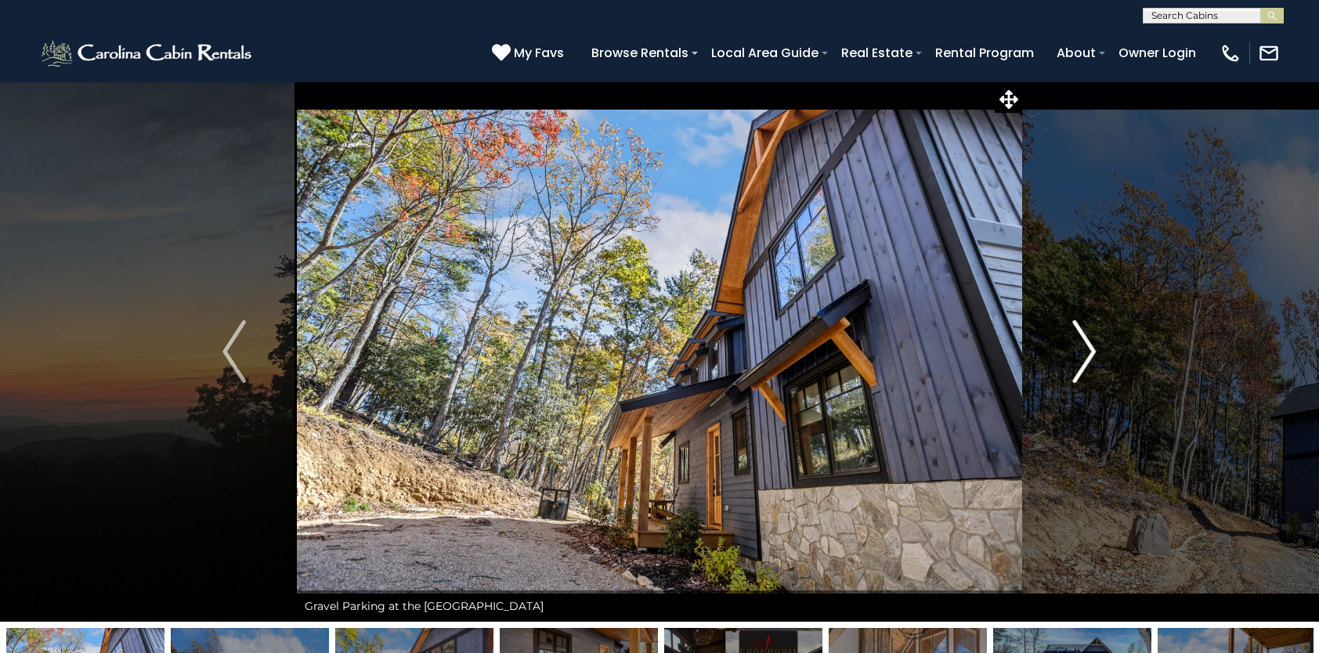
click at [1083, 346] on img "Next" at bounding box center [1084, 351] width 23 height 63
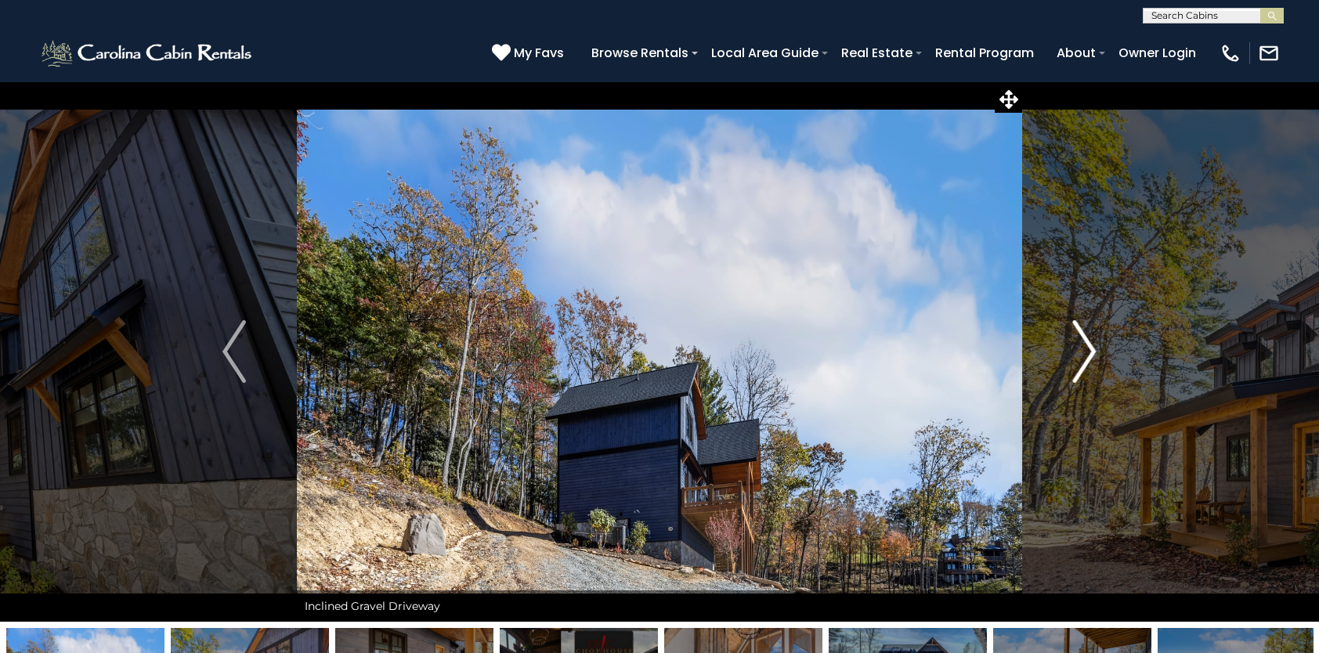
click at [1083, 346] on img "Next" at bounding box center [1084, 351] width 23 height 63
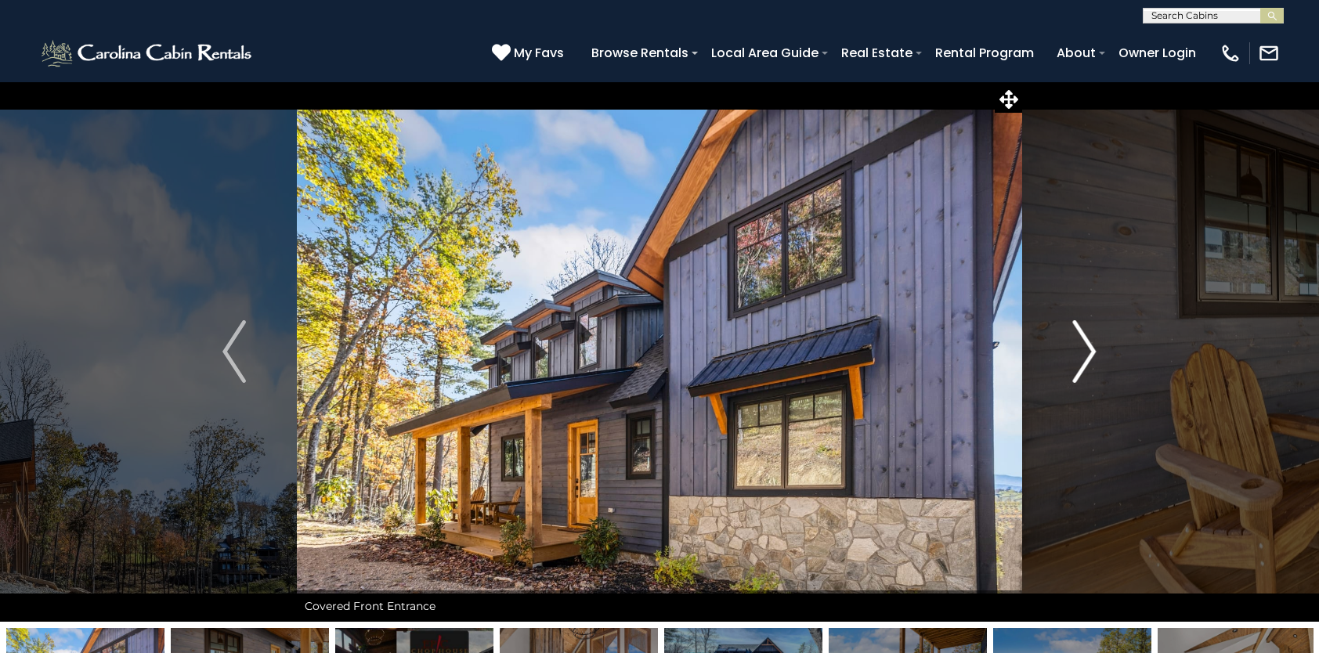
click at [1083, 346] on img "Next" at bounding box center [1084, 351] width 23 height 63
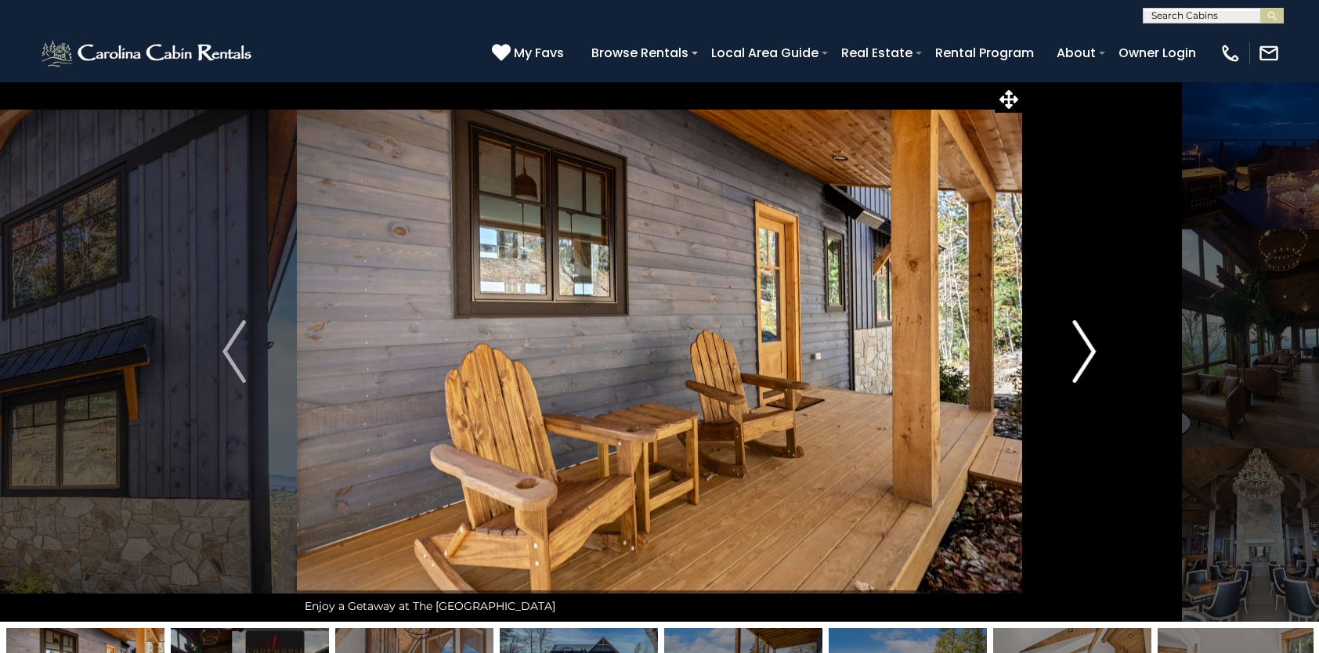
click at [1083, 346] on img "Next" at bounding box center [1084, 351] width 23 height 63
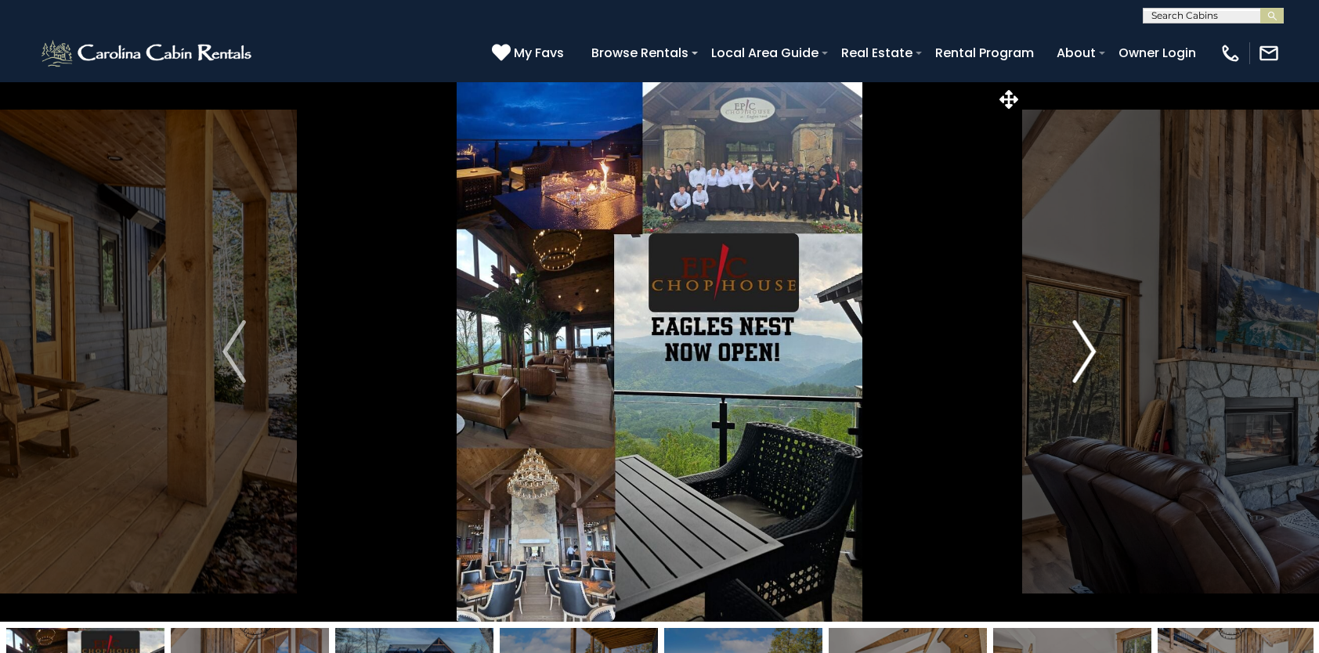
click at [1083, 346] on img "Next" at bounding box center [1084, 351] width 23 height 63
